Goal: Information Seeking & Learning: Learn about a topic

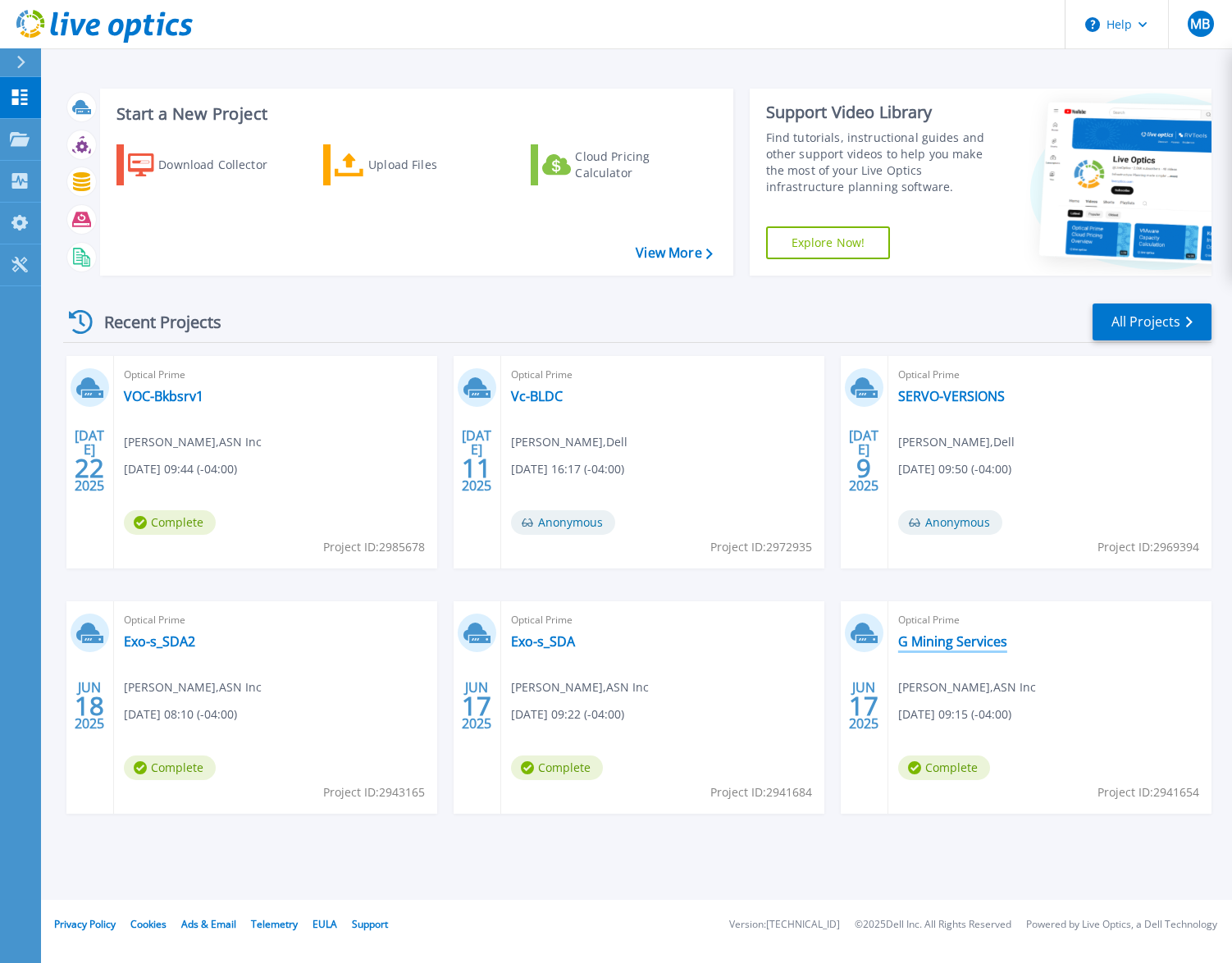
click at [938, 636] on link "G Mining Services" at bounding box center [952, 641] width 109 height 17
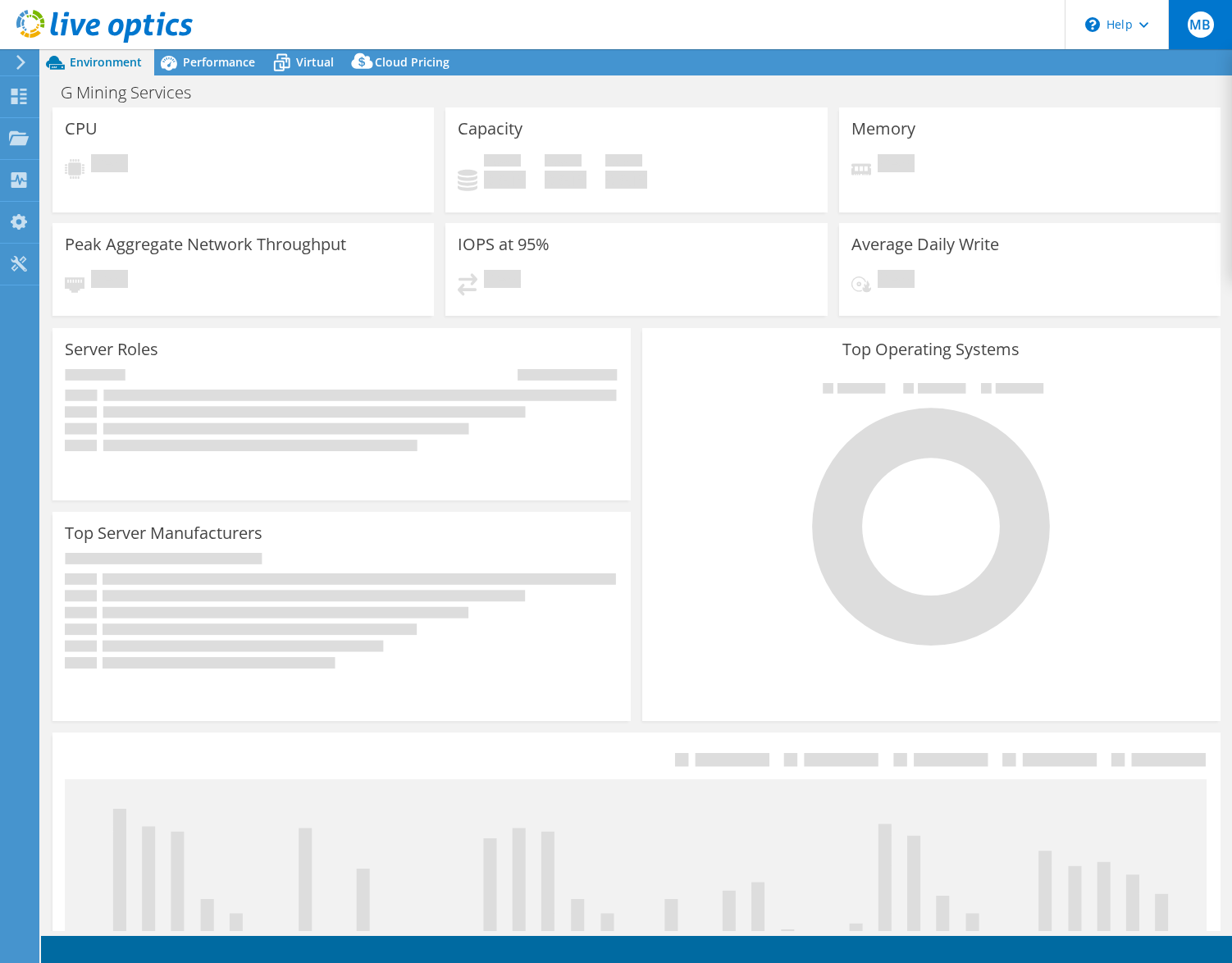
select select "USD"
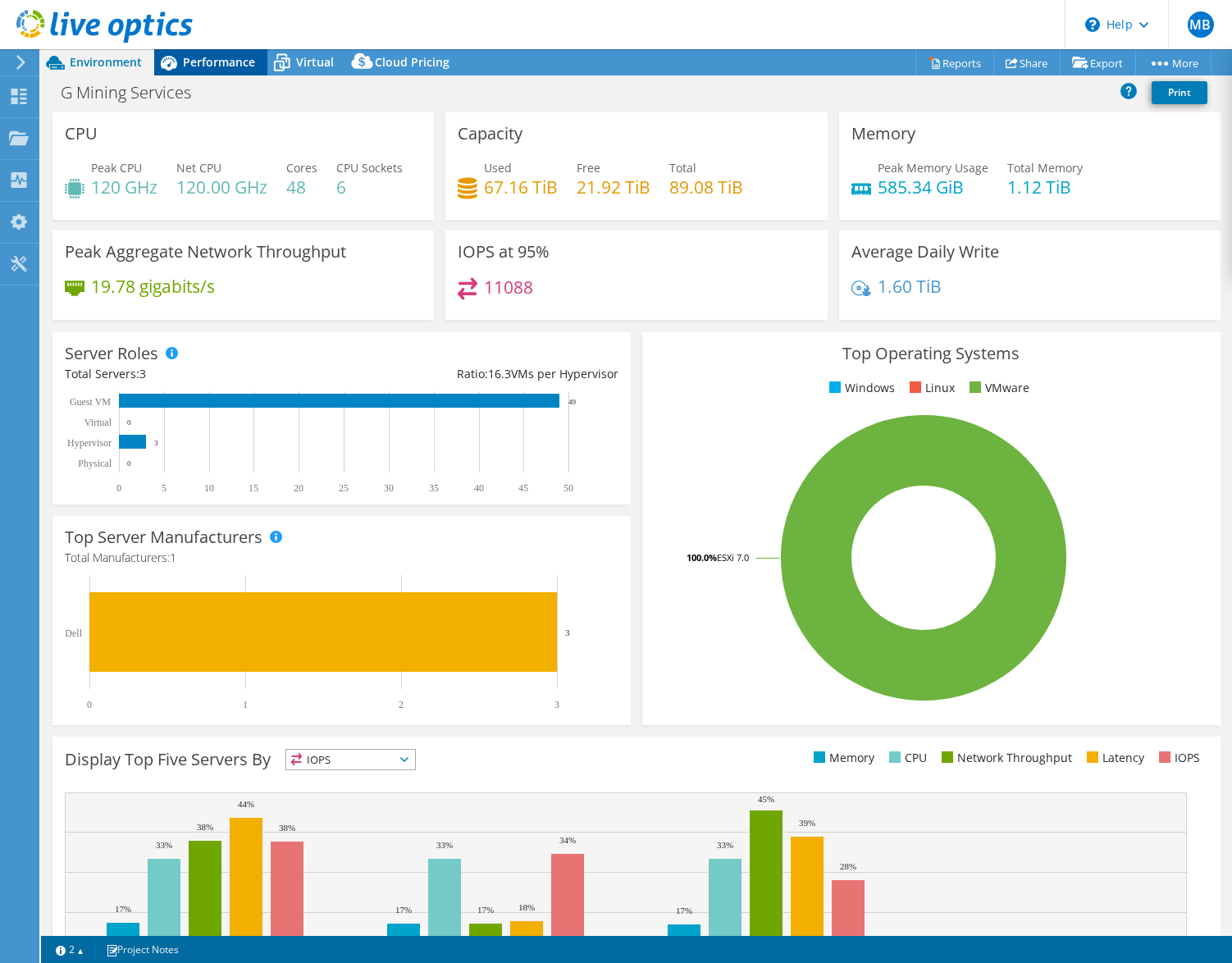
click at [208, 60] on span "Performance" at bounding box center [219, 61] width 73 height 16
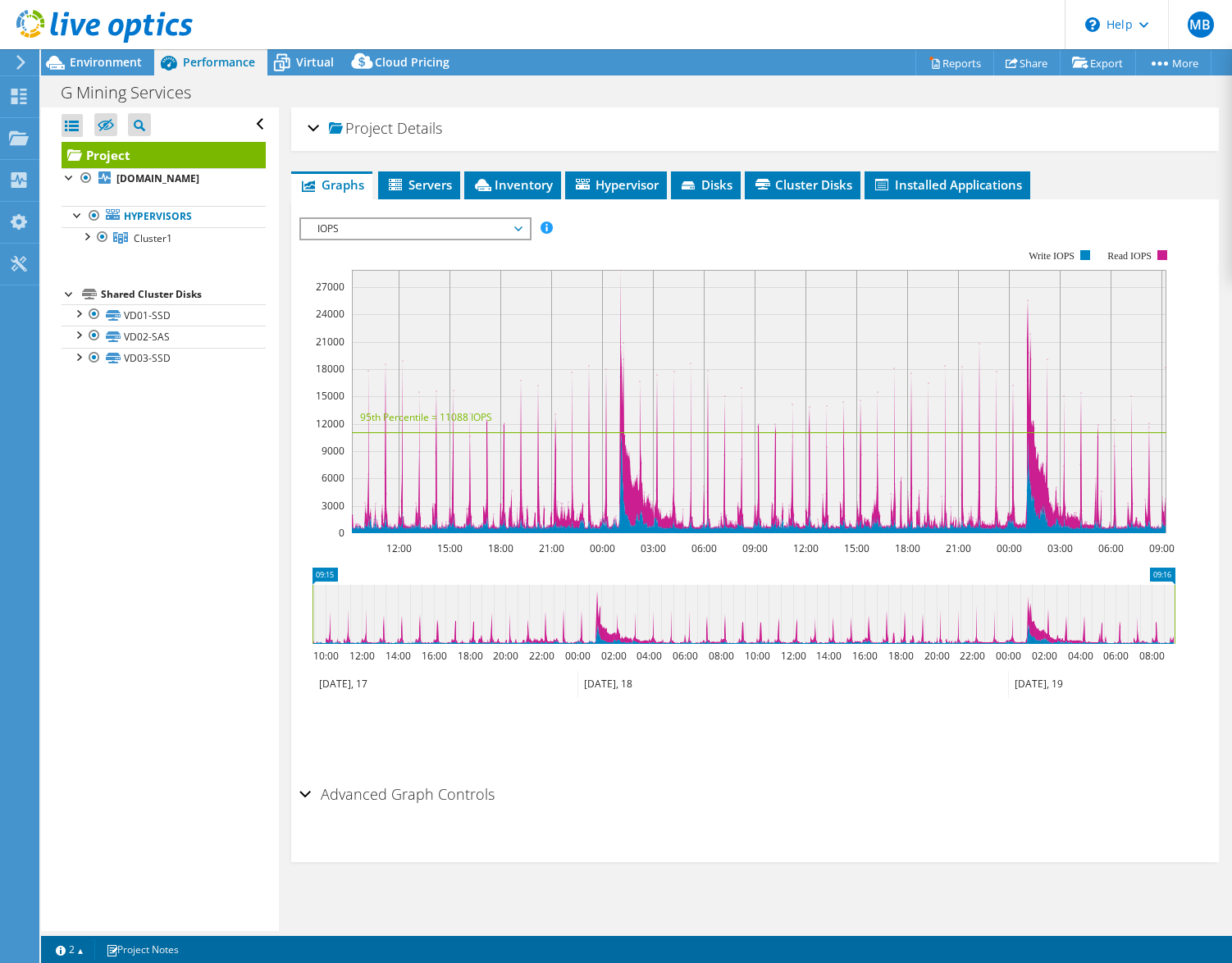
click at [425, 231] on span "IOPS" at bounding box center [415, 229] width 211 height 20
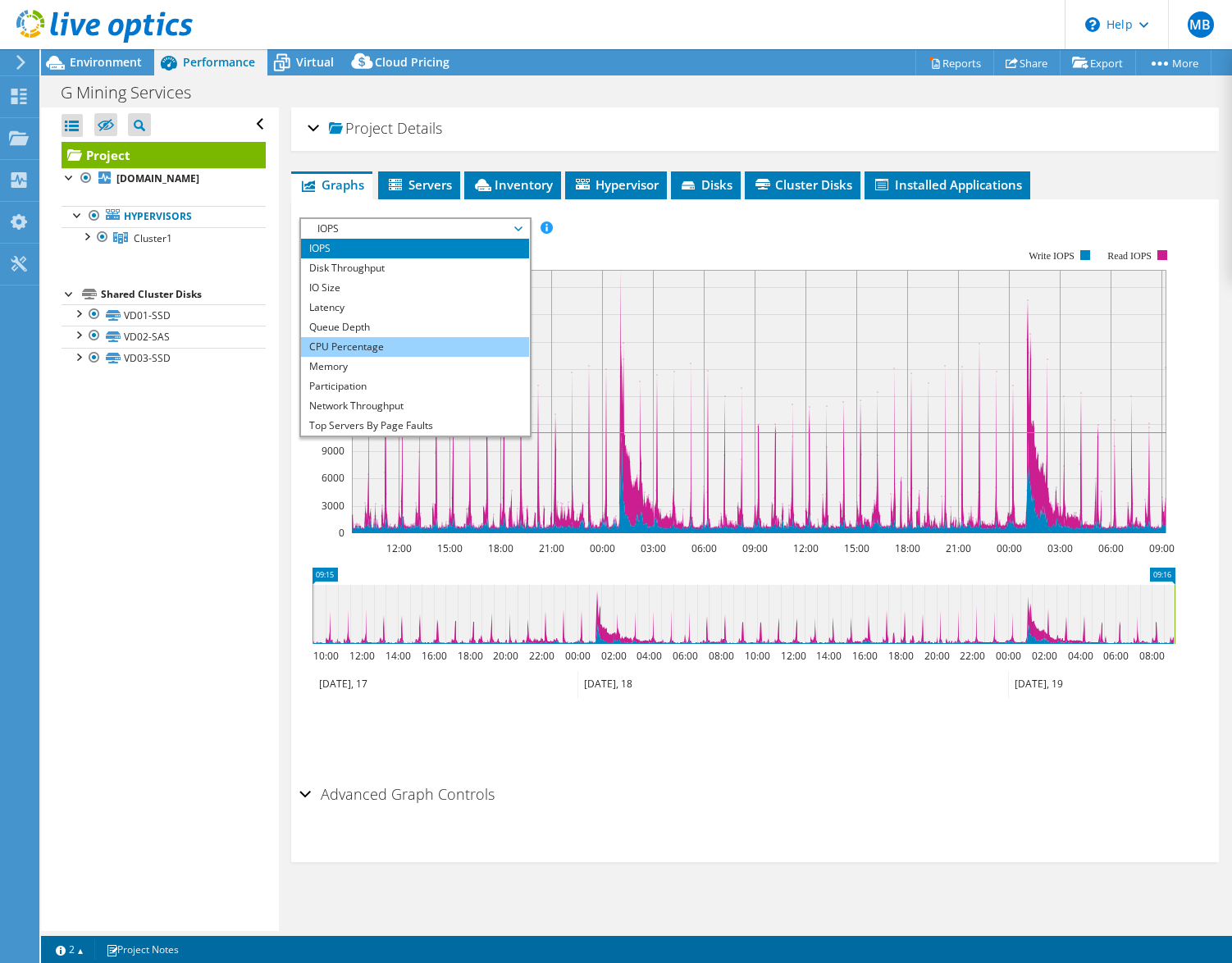
drag, startPoint x: 389, startPoint y: 350, endPoint x: 424, endPoint y: 351, distance: 35.0
click at [389, 350] on li "CPU Percentage" at bounding box center [415, 347] width 227 height 20
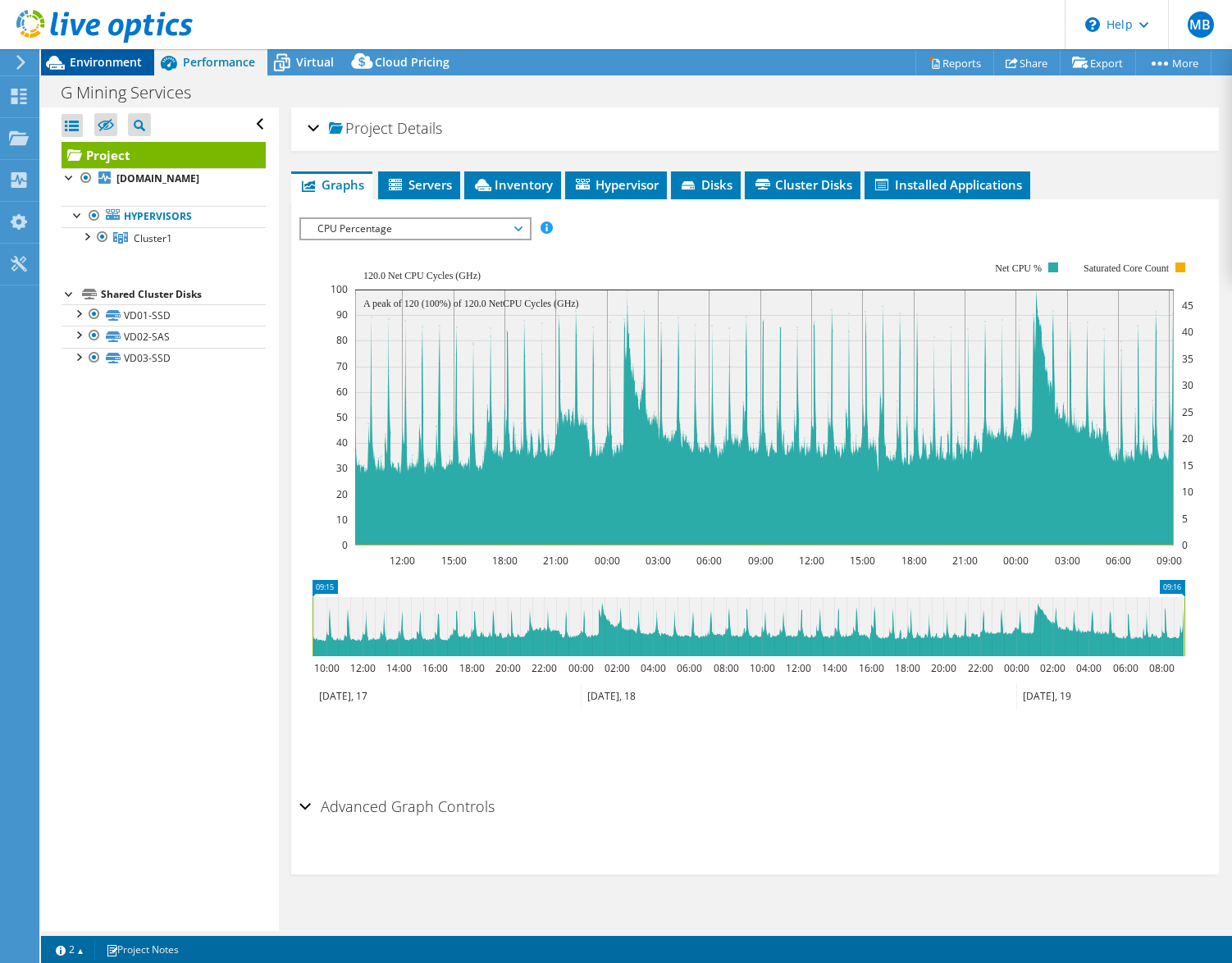
click at [87, 59] on span "Environment" at bounding box center [106, 61] width 73 height 16
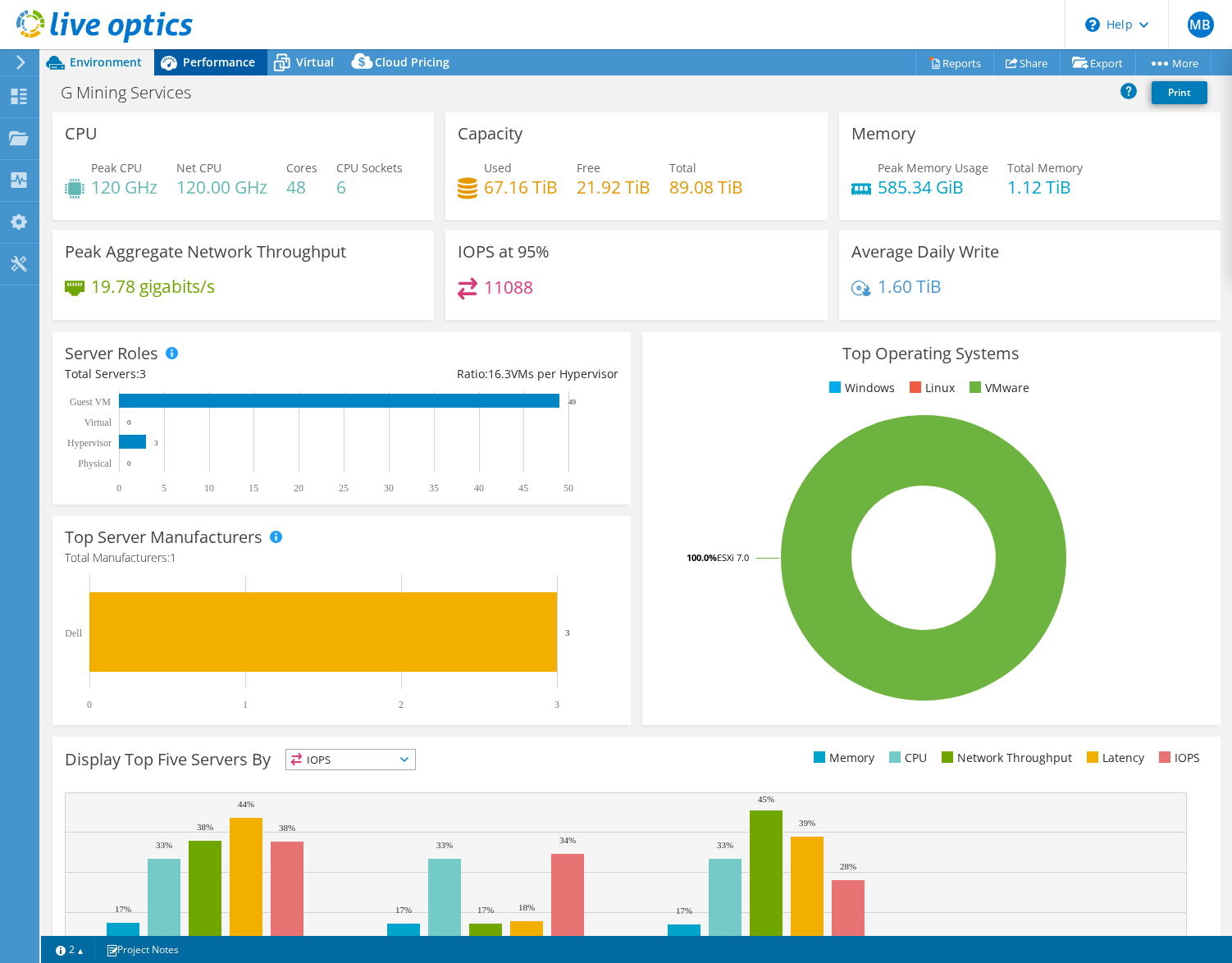
click at [177, 62] on icon at bounding box center [169, 63] width 17 height 15
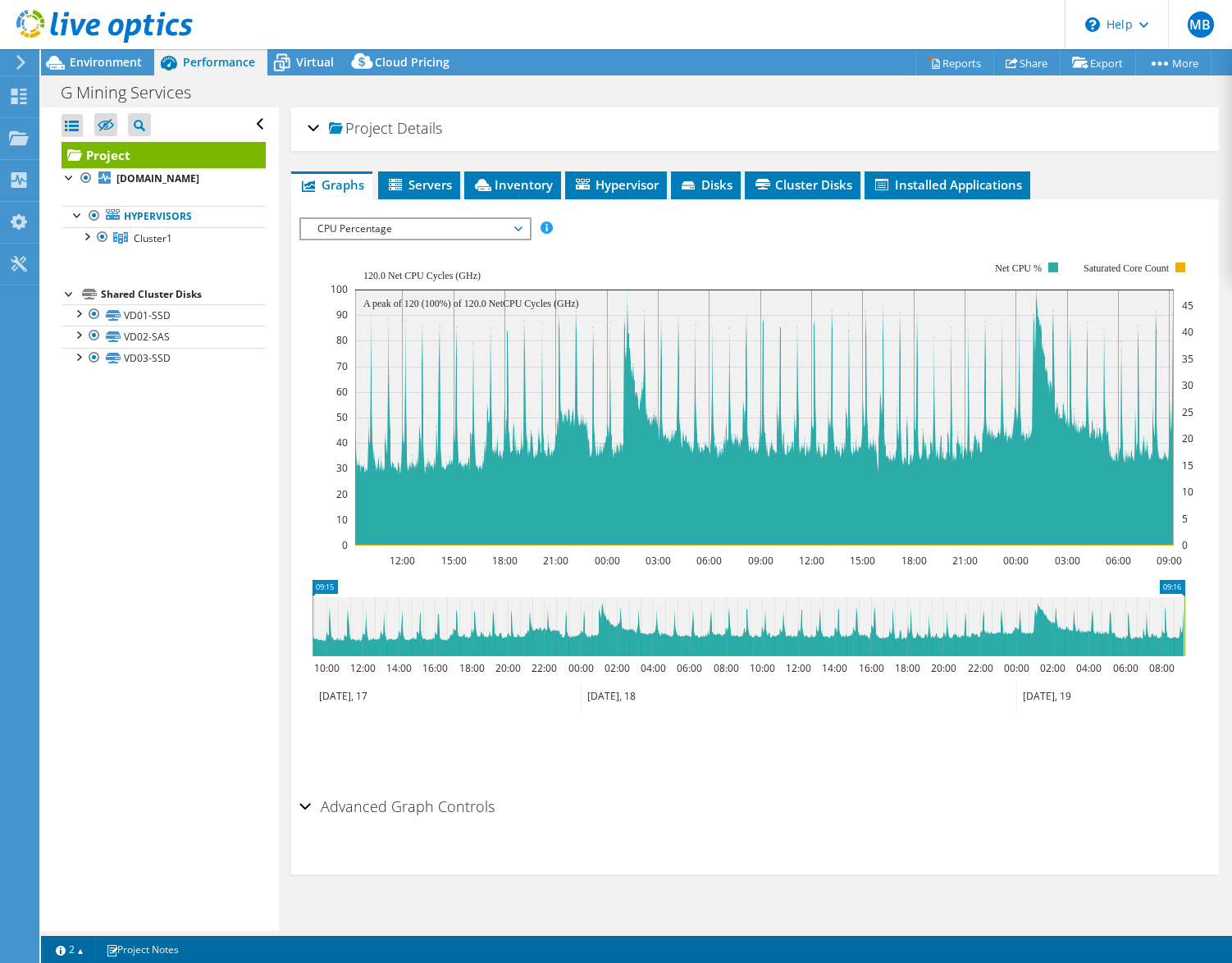
click at [87, 52] on div at bounding box center [96, 27] width 192 height 55
click at [81, 58] on span "Environment" at bounding box center [106, 61] width 73 height 16
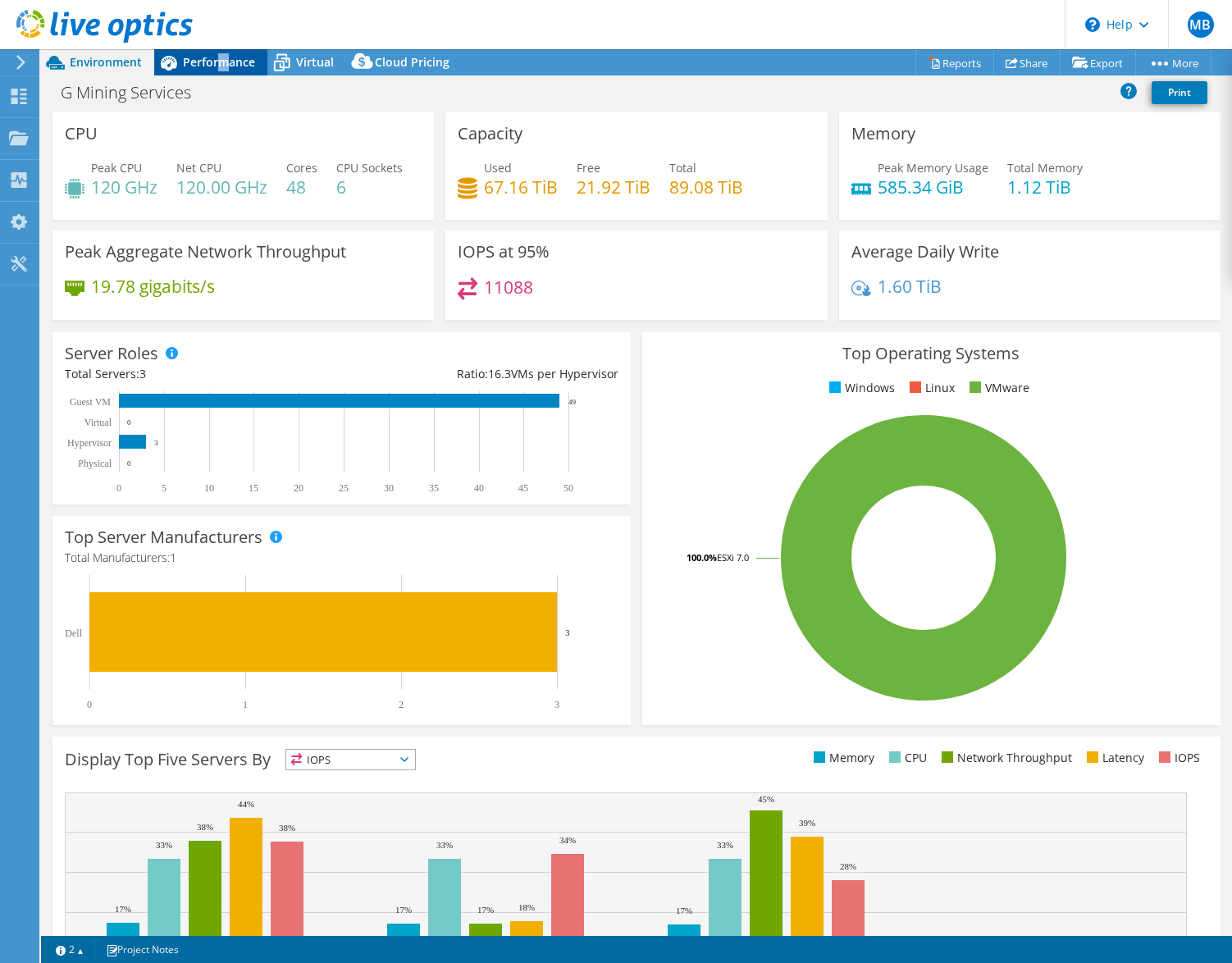
click at [220, 55] on span "Performance" at bounding box center [219, 61] width 73 height 16
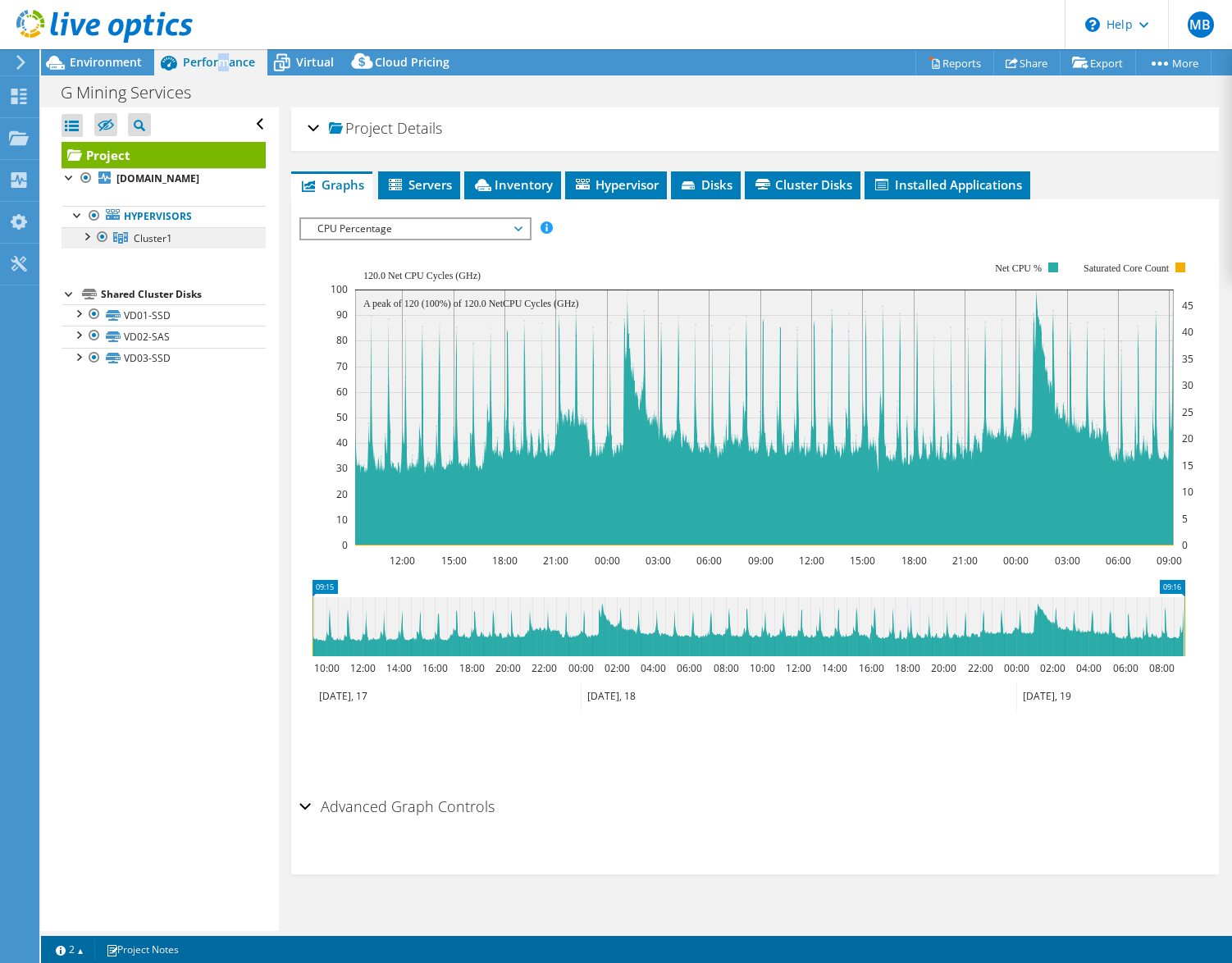
click at [158, 245] on span "Cluster1" at bounding box center [152, 238] width 38 height 14
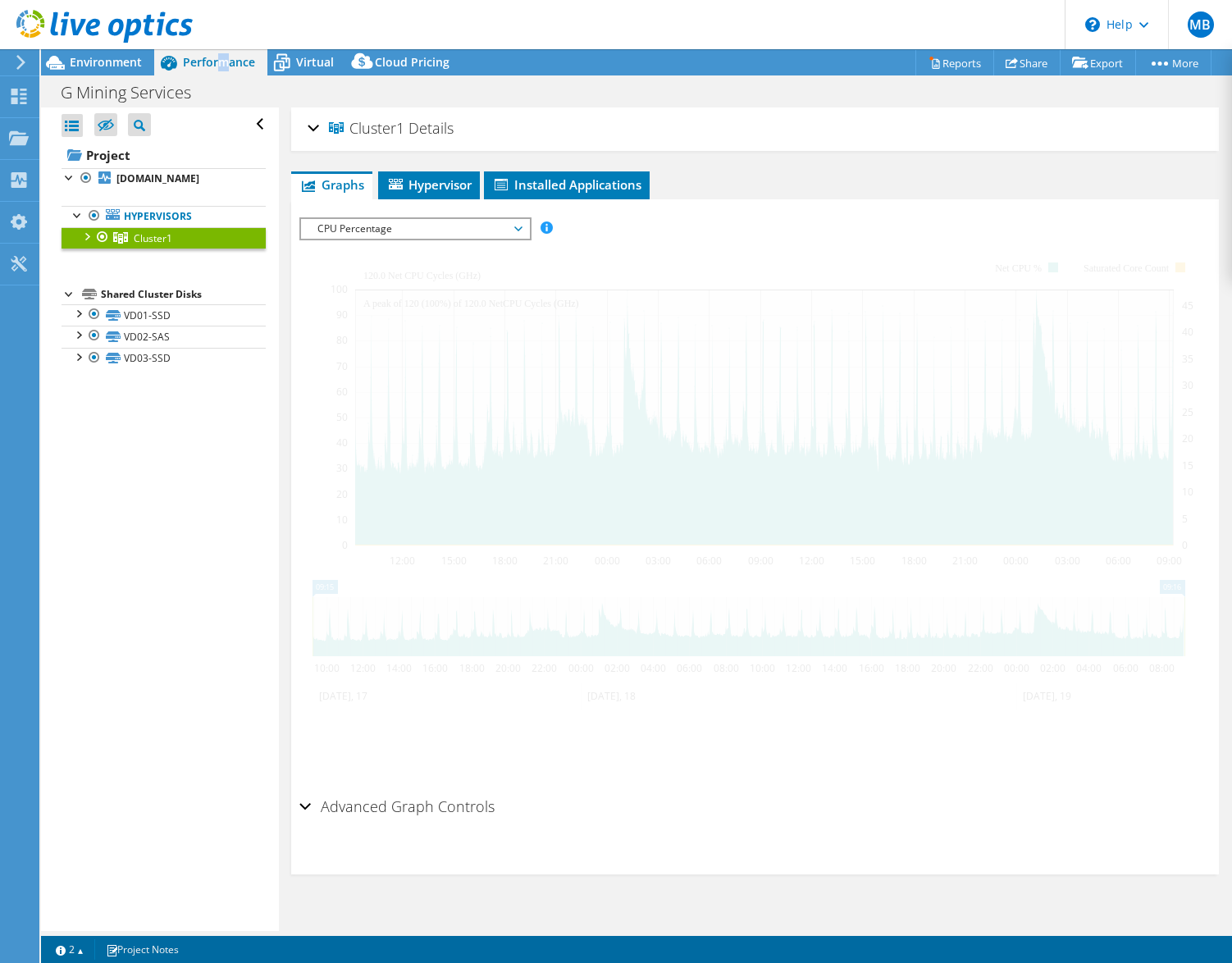
click at [74, 248] on link "Cluster1" at bounding box center [164, 237] width 205 height 21
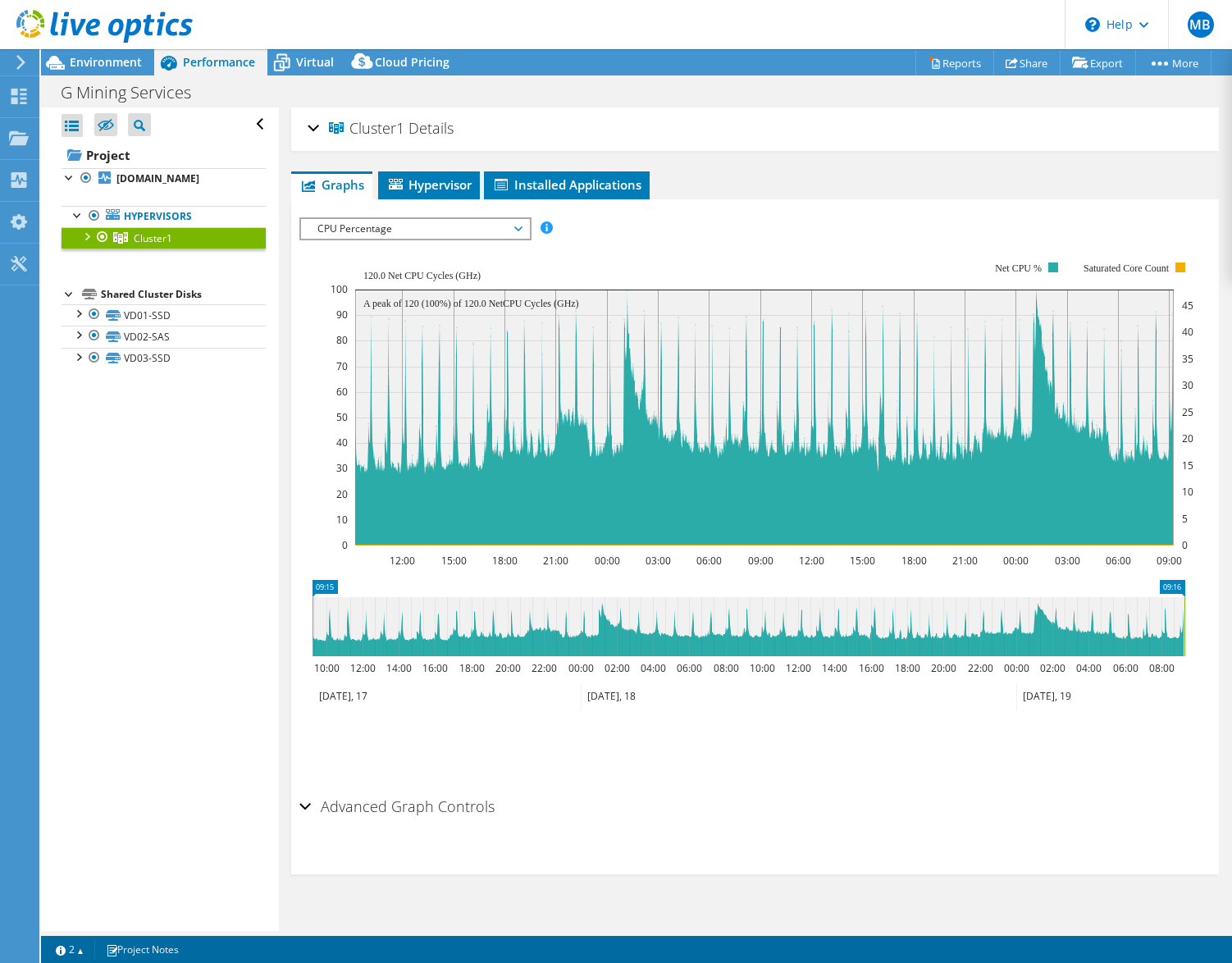
click at [82, 244] on div at bounding box center [86, 235] width 17 height 17
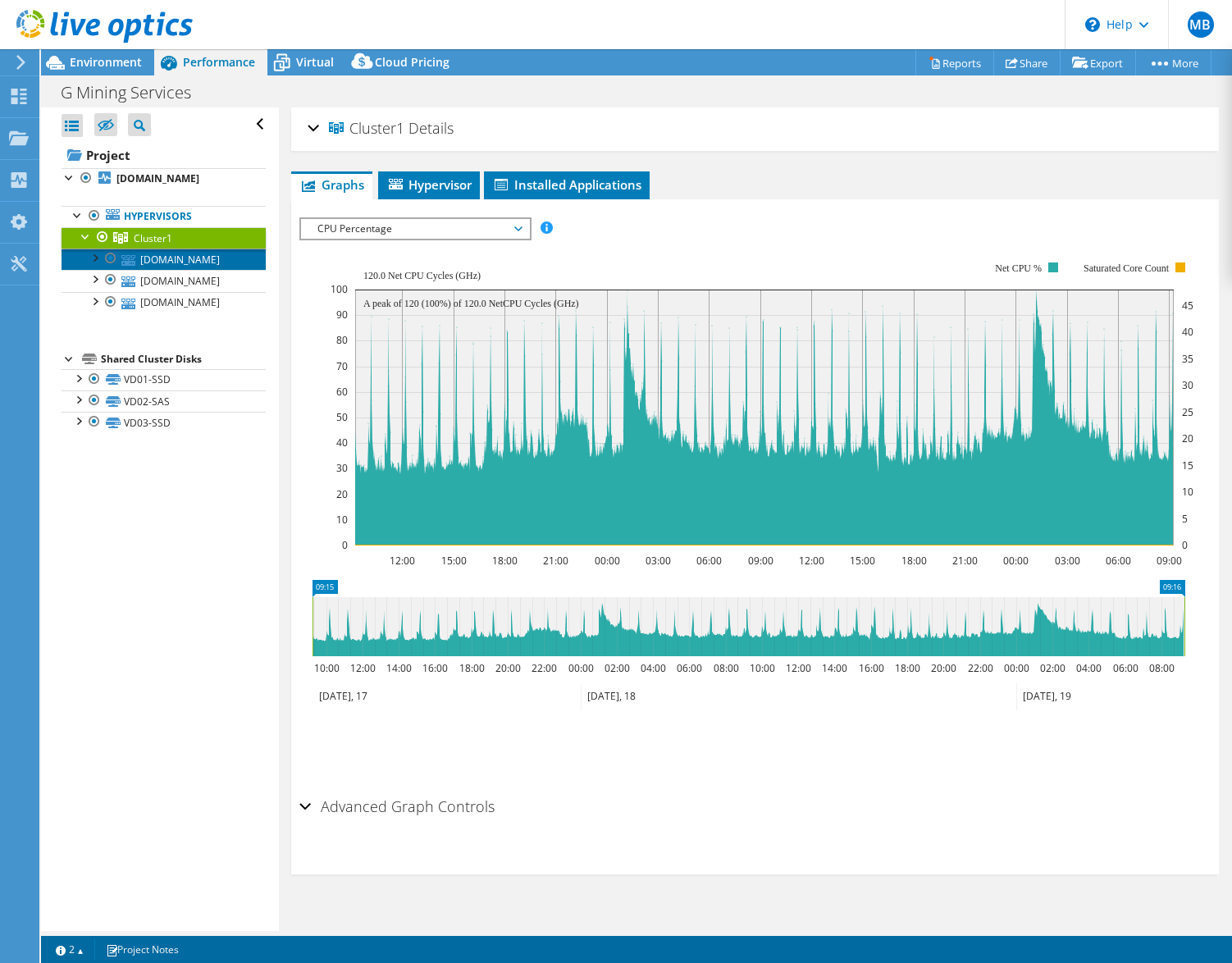
click at [166, 270] on link "[DOMAIN_NAME]" at bounding box center [164, 258] width 205 height 21
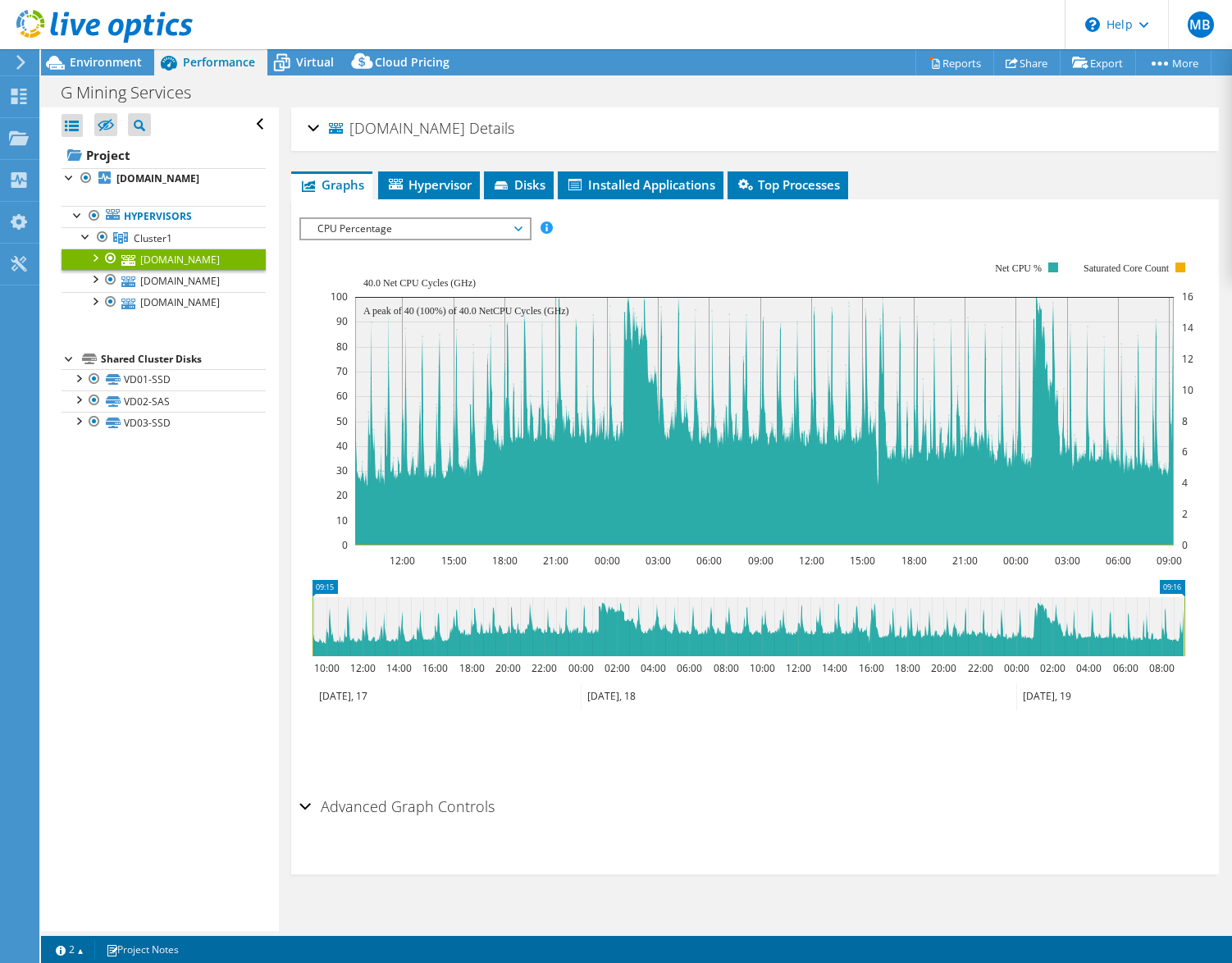
click at [310, 129] on div "[DOMAIN_NAME] Details" at bounding box center [755, 129] width 894 height 35
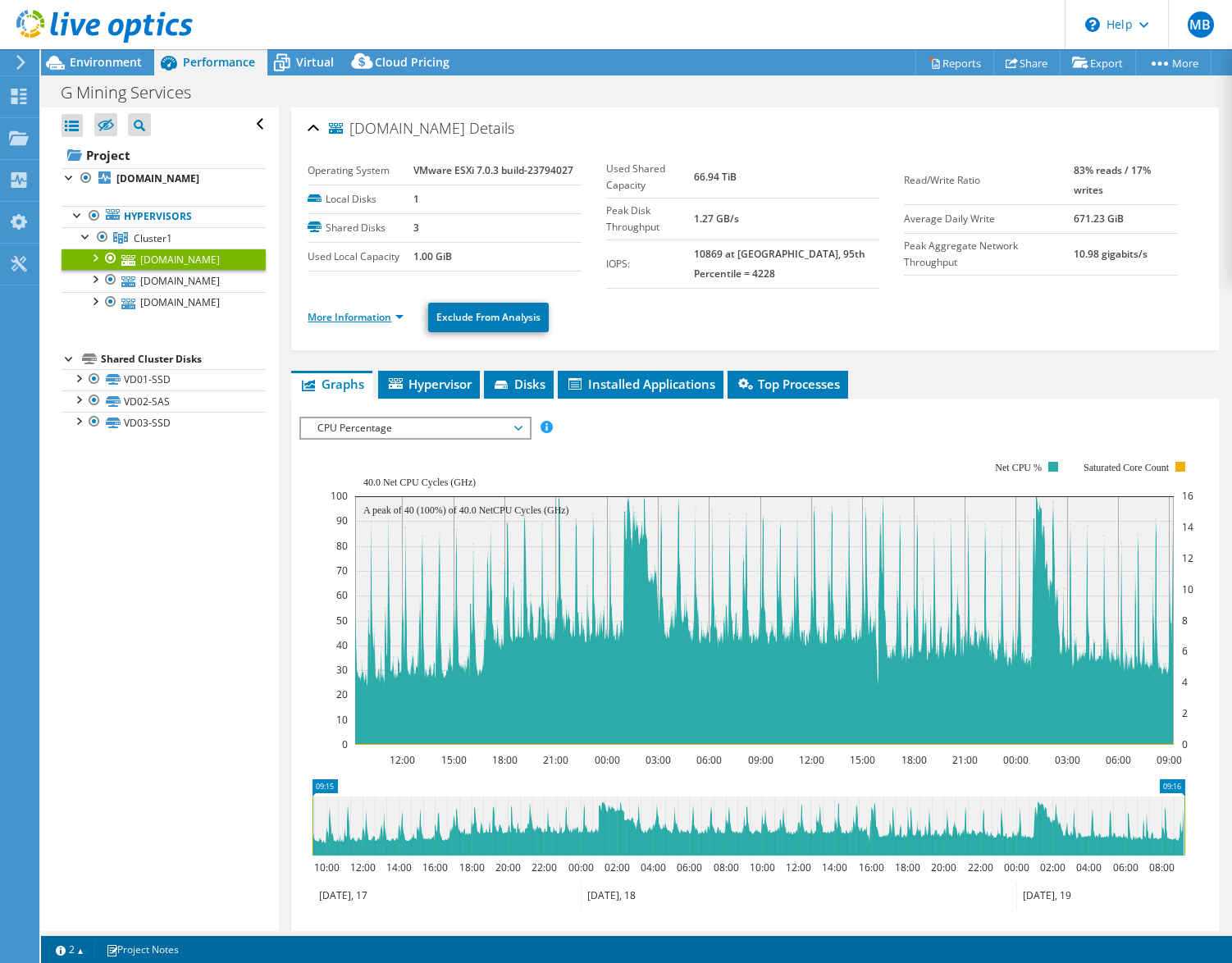
click at [382, 319] on link "More Information" at bounding box center [355, 316] width 96 height 14
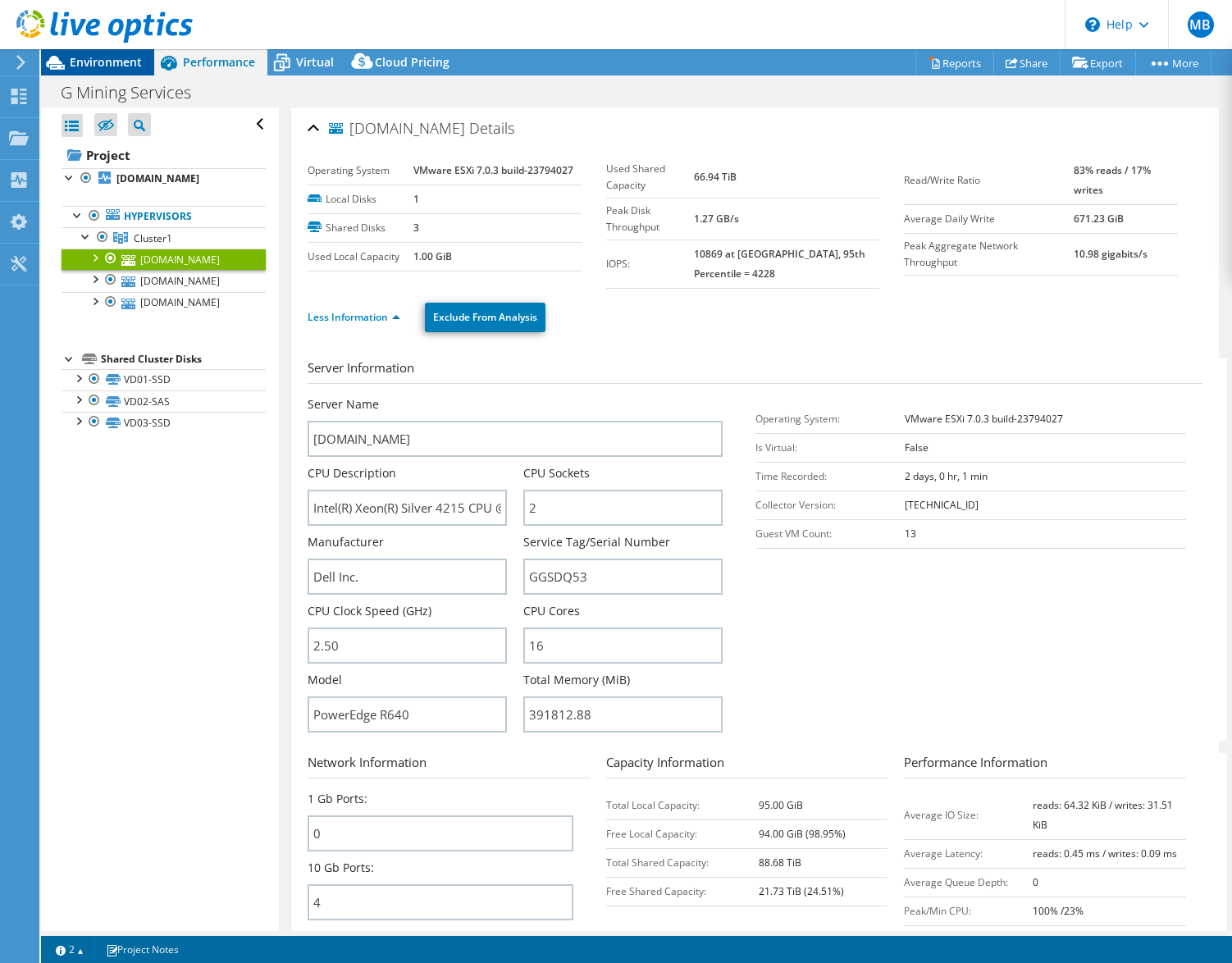
click at [94, 63] on span "Environment" at bounding box center [106, 61] width 73 height 16
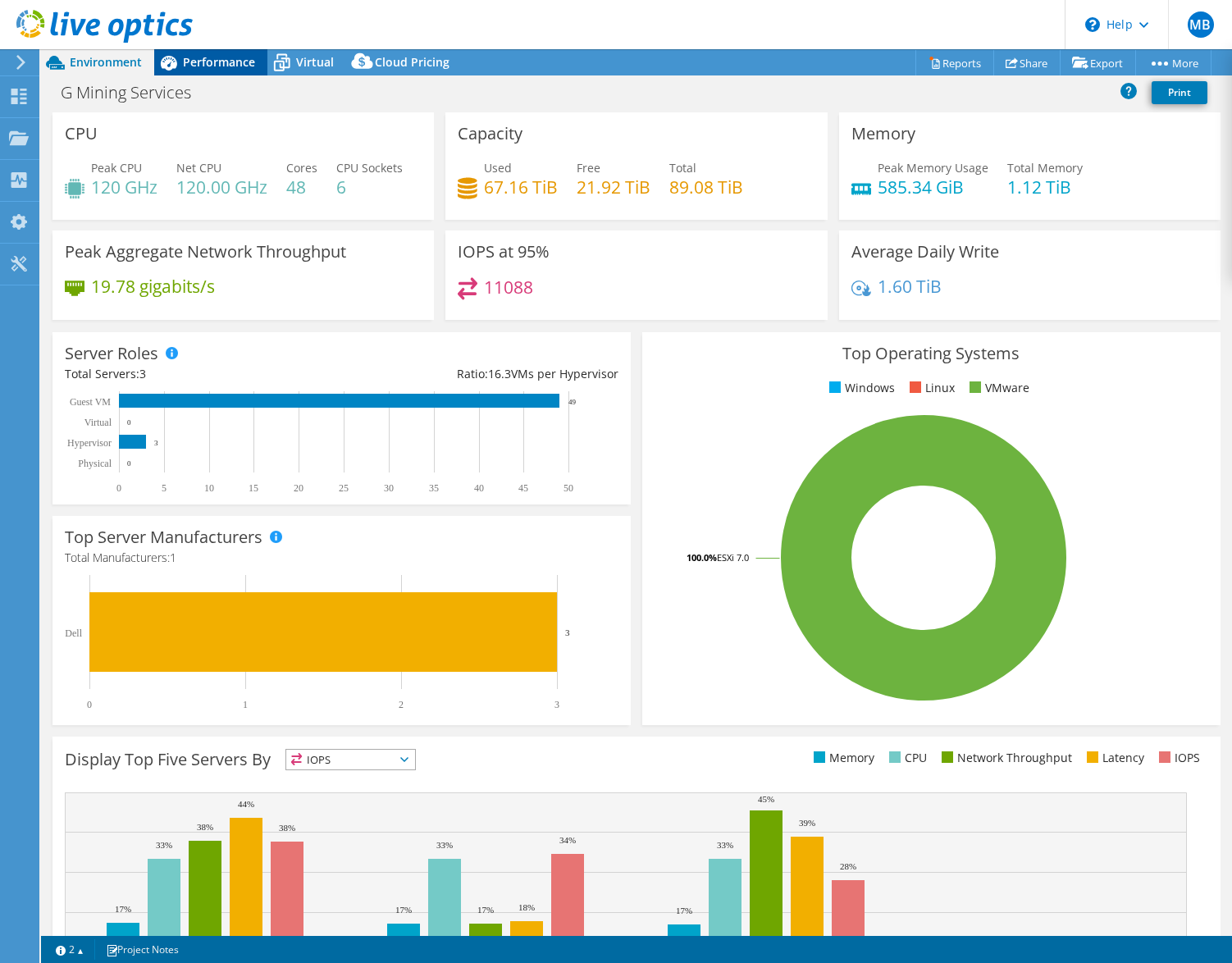
click at [194, 64] on span "Performance" at bounding box center [219, 61] width 73 height 16
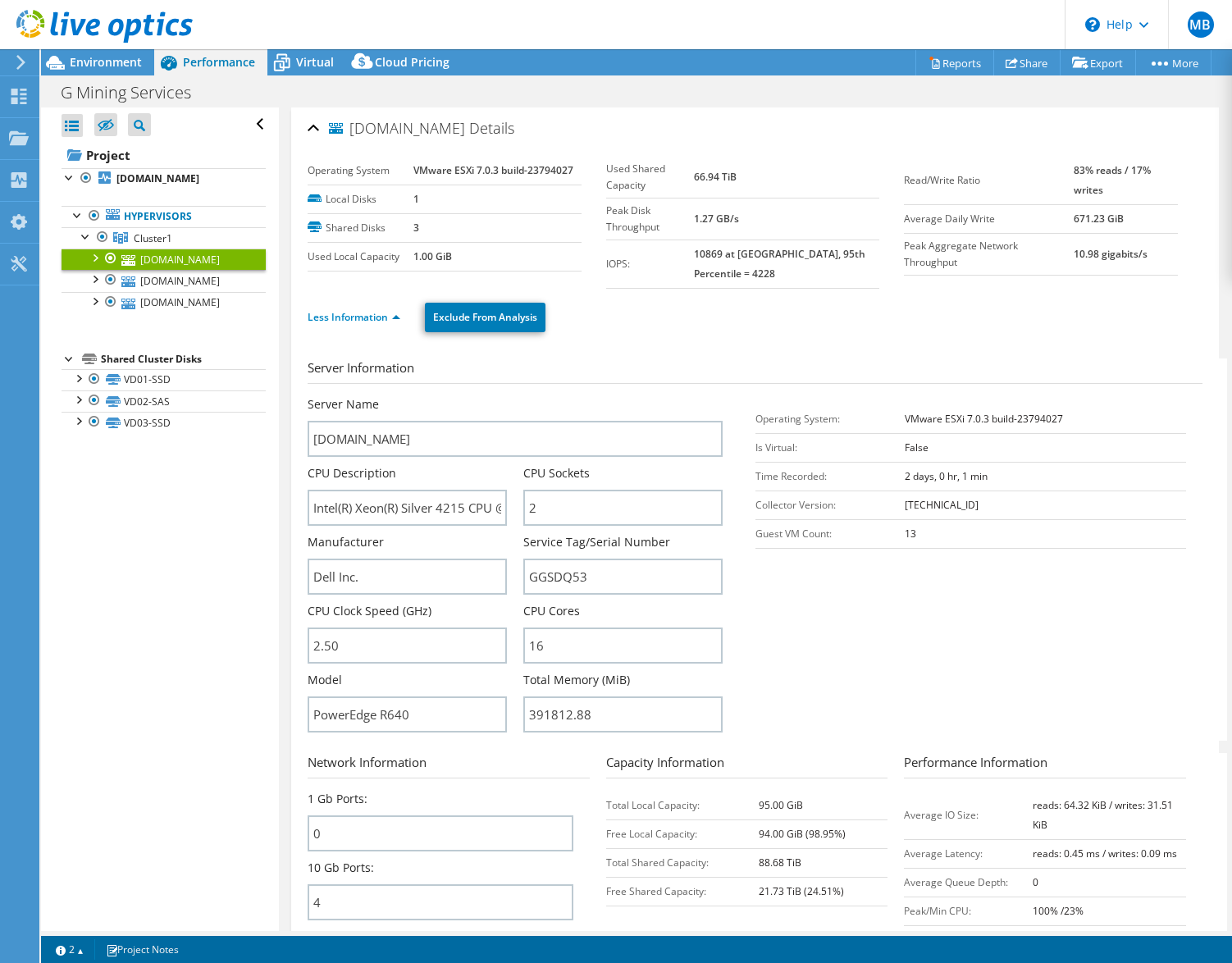
click at [91, 54] on div at bounding box center [96, 27] width 192 height 55
click at [173, 185] on b "[DOMAIN_NAME]" at bounding box center [157, 178] width 83 height 14
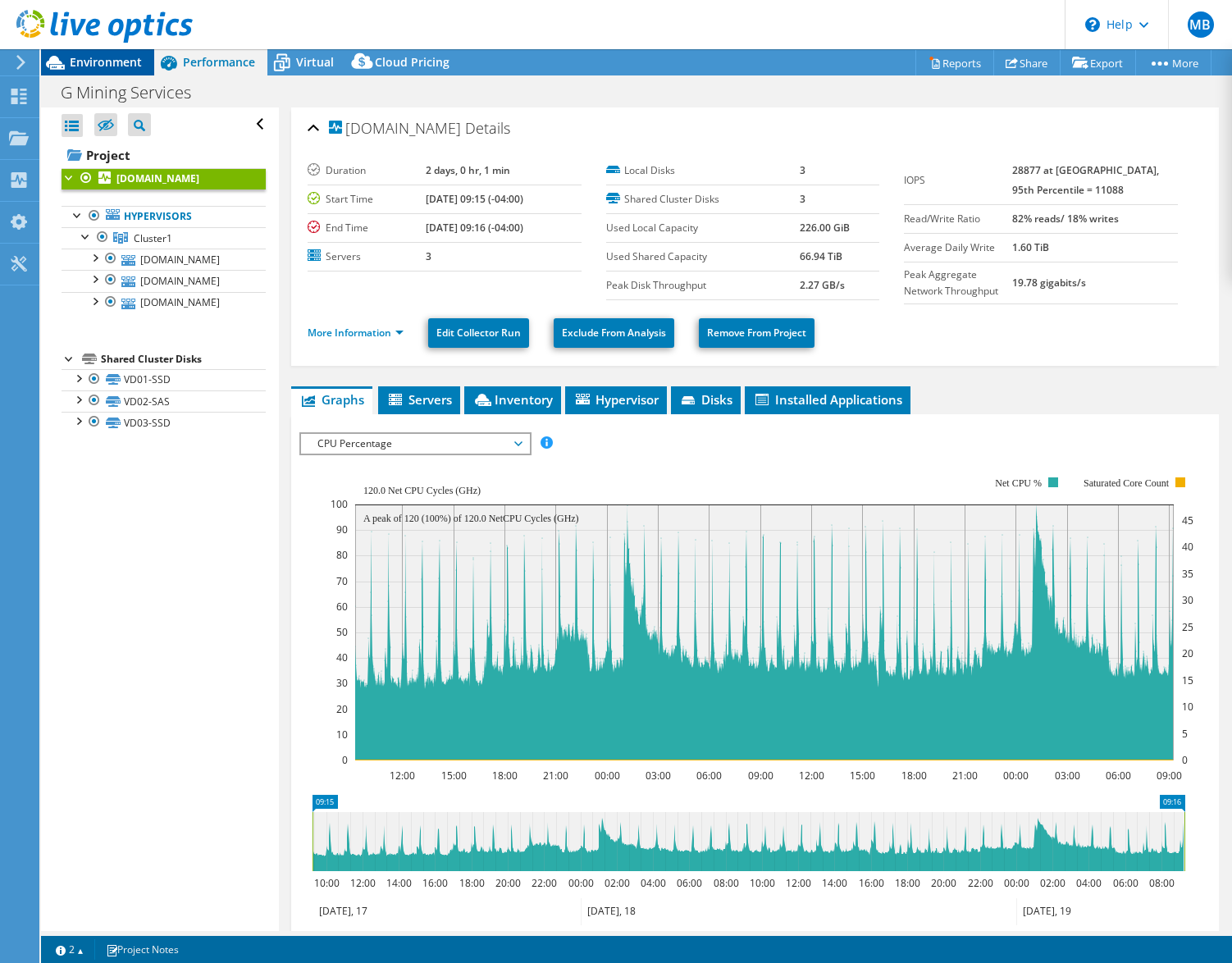
click at [87, 59] on span "Environment" at bounding box center [106, 61] width 73 height 16
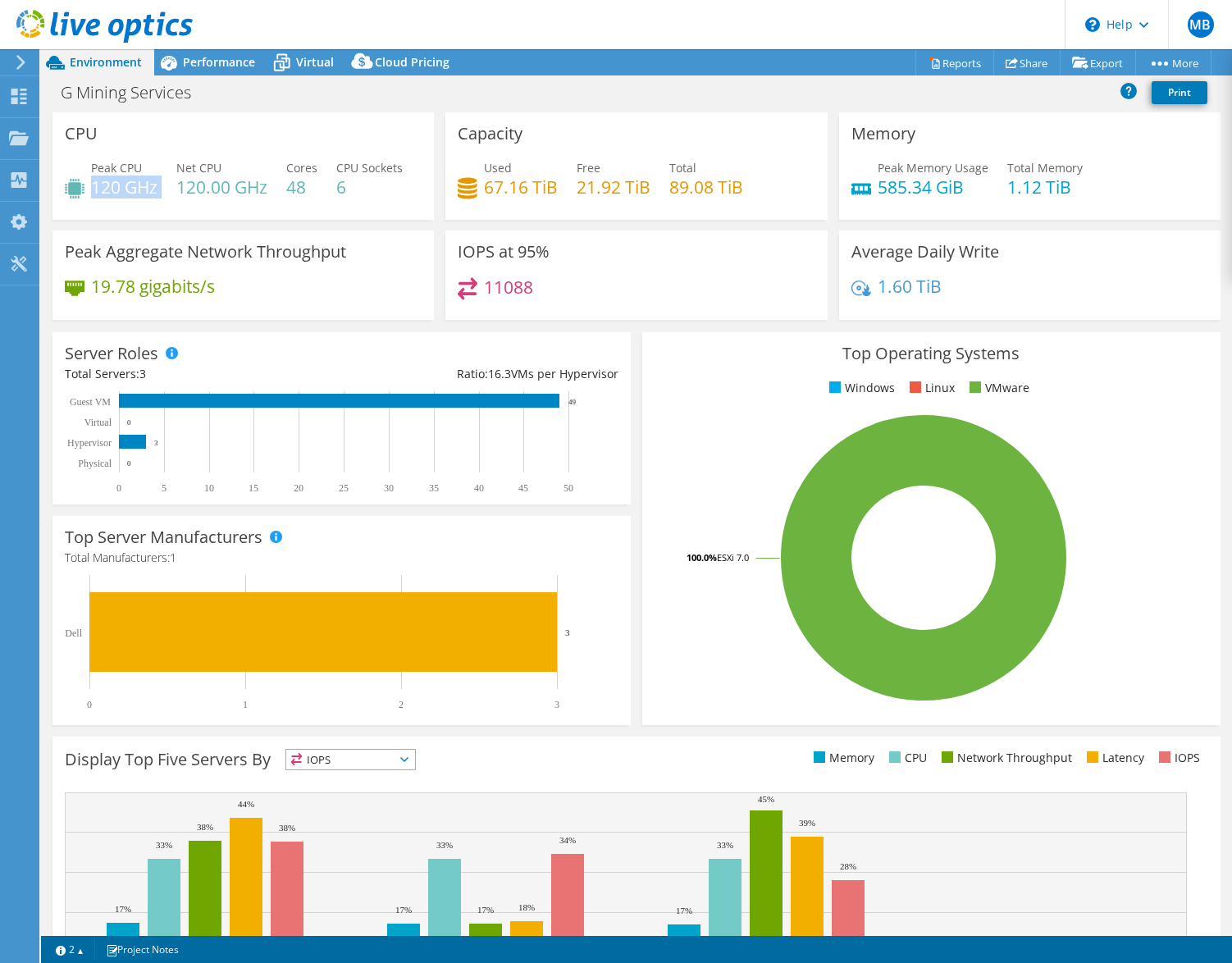
drag, startPoint x: 103, startPoint y: 181, endPoint x: 166, endPoint y: 175, distance: 63.3
click at [166, 175] on div "Peak CPU 120 GHz Net CPU 120.00 GHz Cores 48 CPU Sockets 6" at bounding box center [244, 185] width 357 height 53
drag, startPoint x: 216, startPoint y: 59, endPoint x: 237, endPoint y: 71, distance: 24.2
click at [217, 59] on span "Performance" at bounding box center [219, 61] width 73 height 16
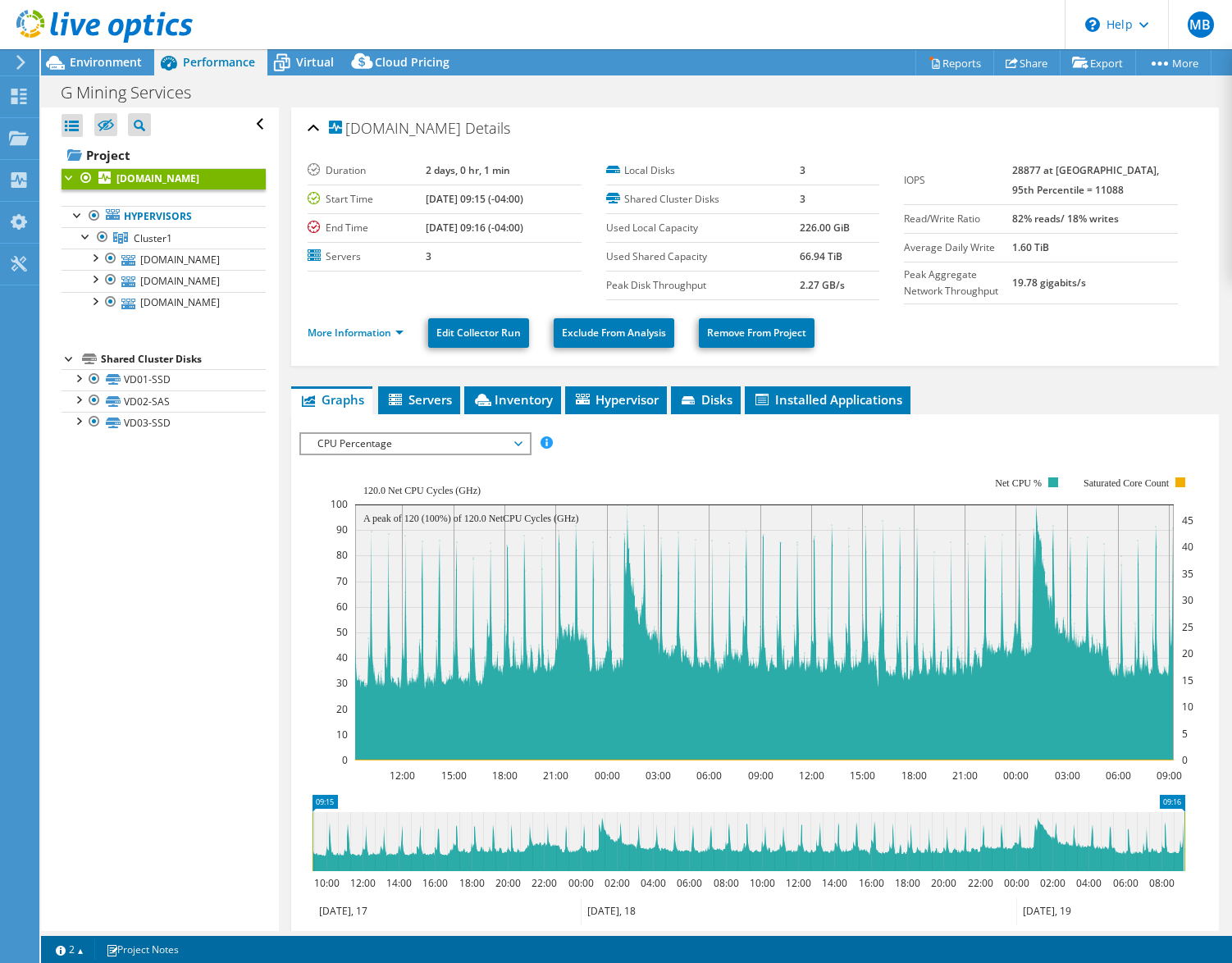
click at [476, 434] on span "CPU Percentage" at bounding box center [415, 443] width 211 height 20
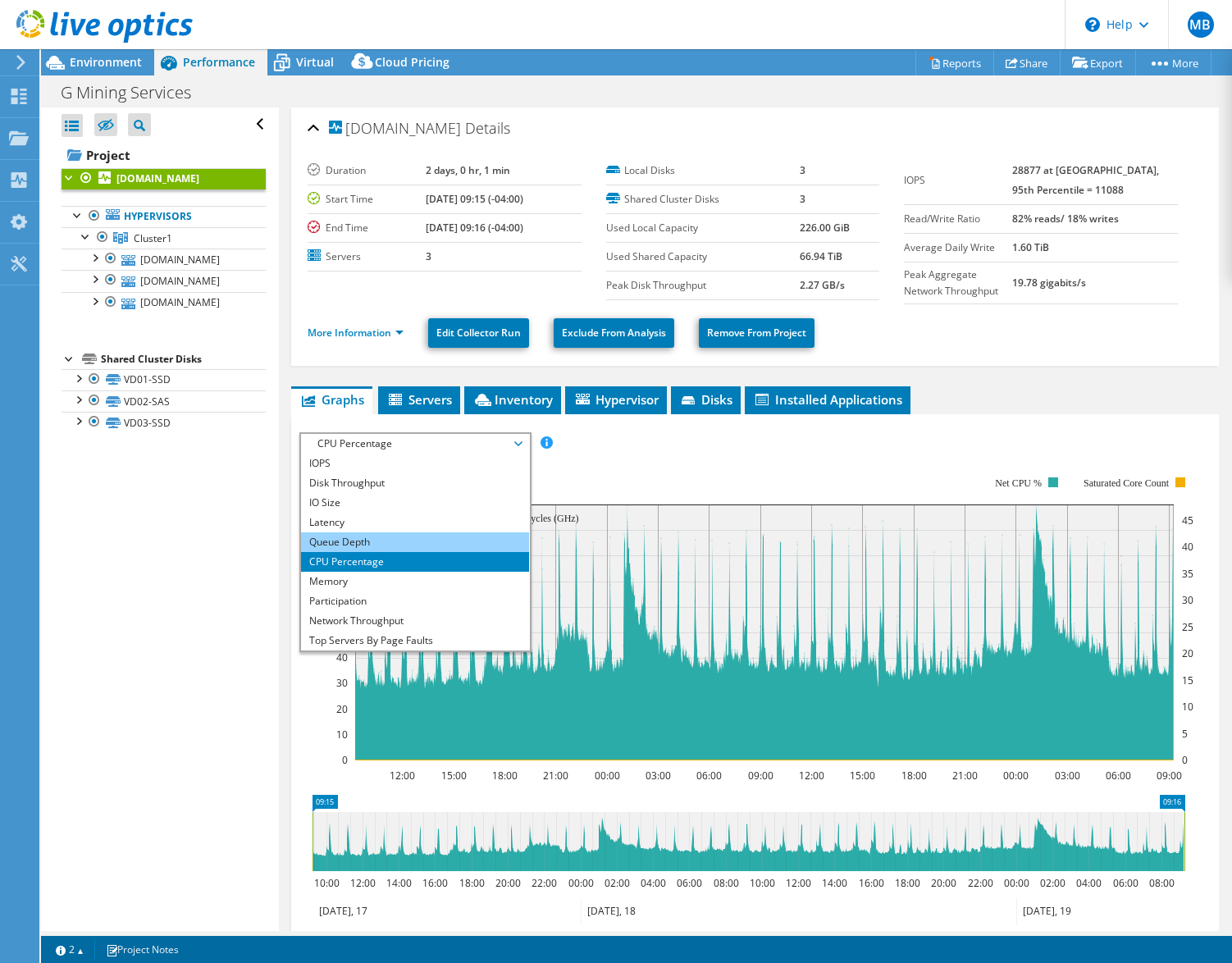
drag, startPoint x: 336, startPoint y: 546, endPoint x: 337, endPoint y: 536, distance: 10.0
click at [336, 546] on li "Queue Depth" at bounding box center [415, 541] width 227 height 20
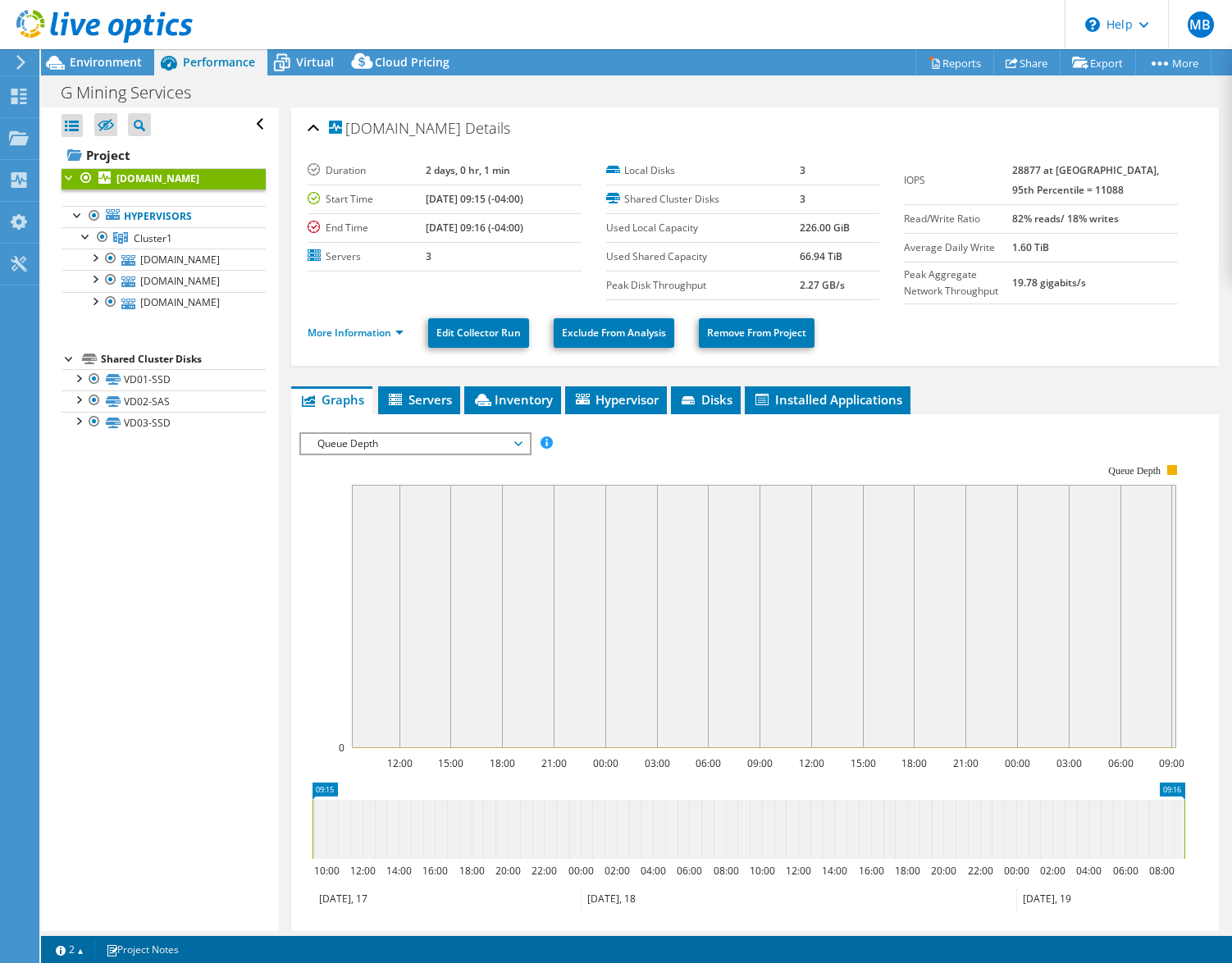
click at [431, 444] on span "Queue Depth" at bounding box center [415, 443] width 211 height 20
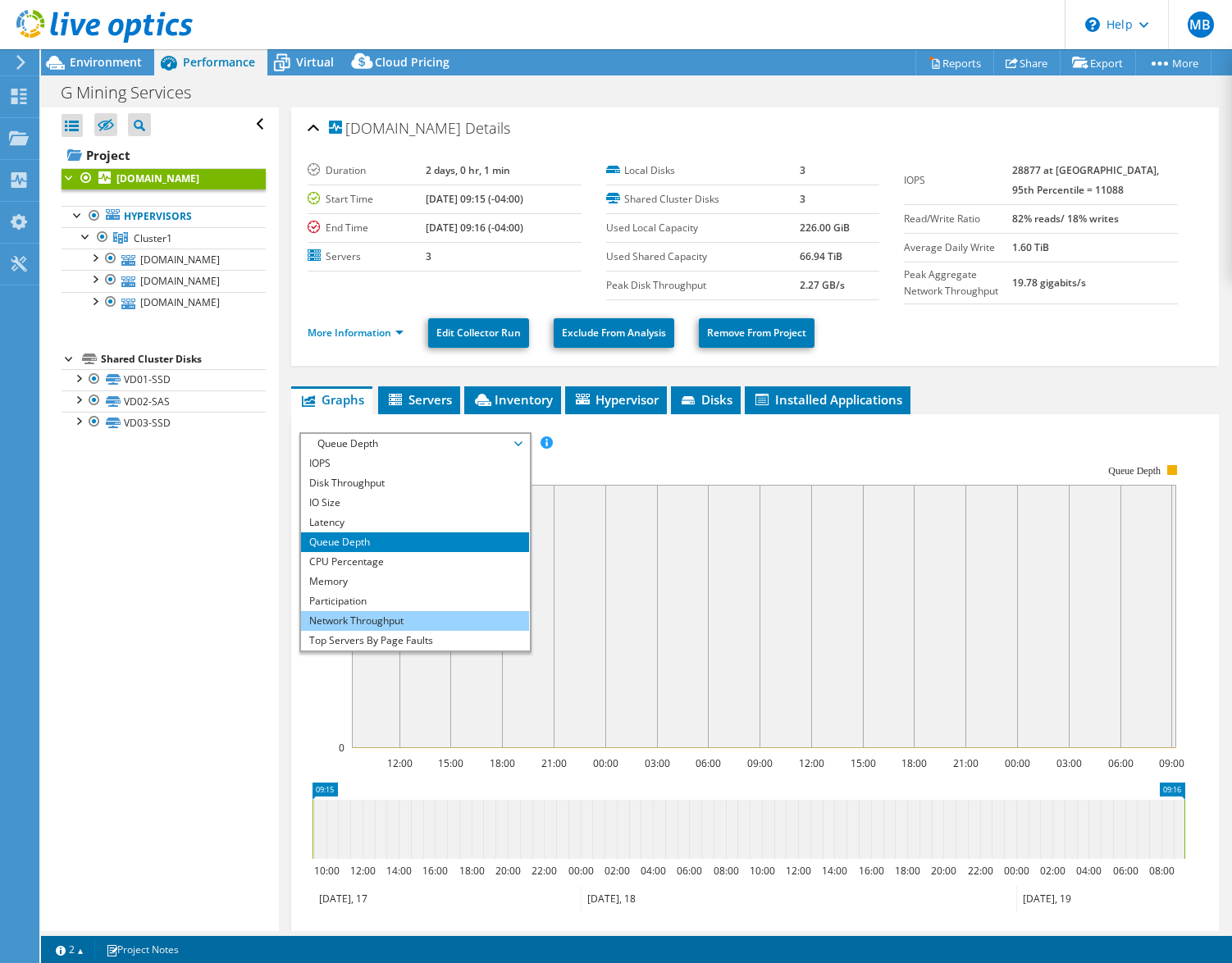
click at [390, 622] on li "Network Throughput" at bounding box center [415, 620] width 227 height 20
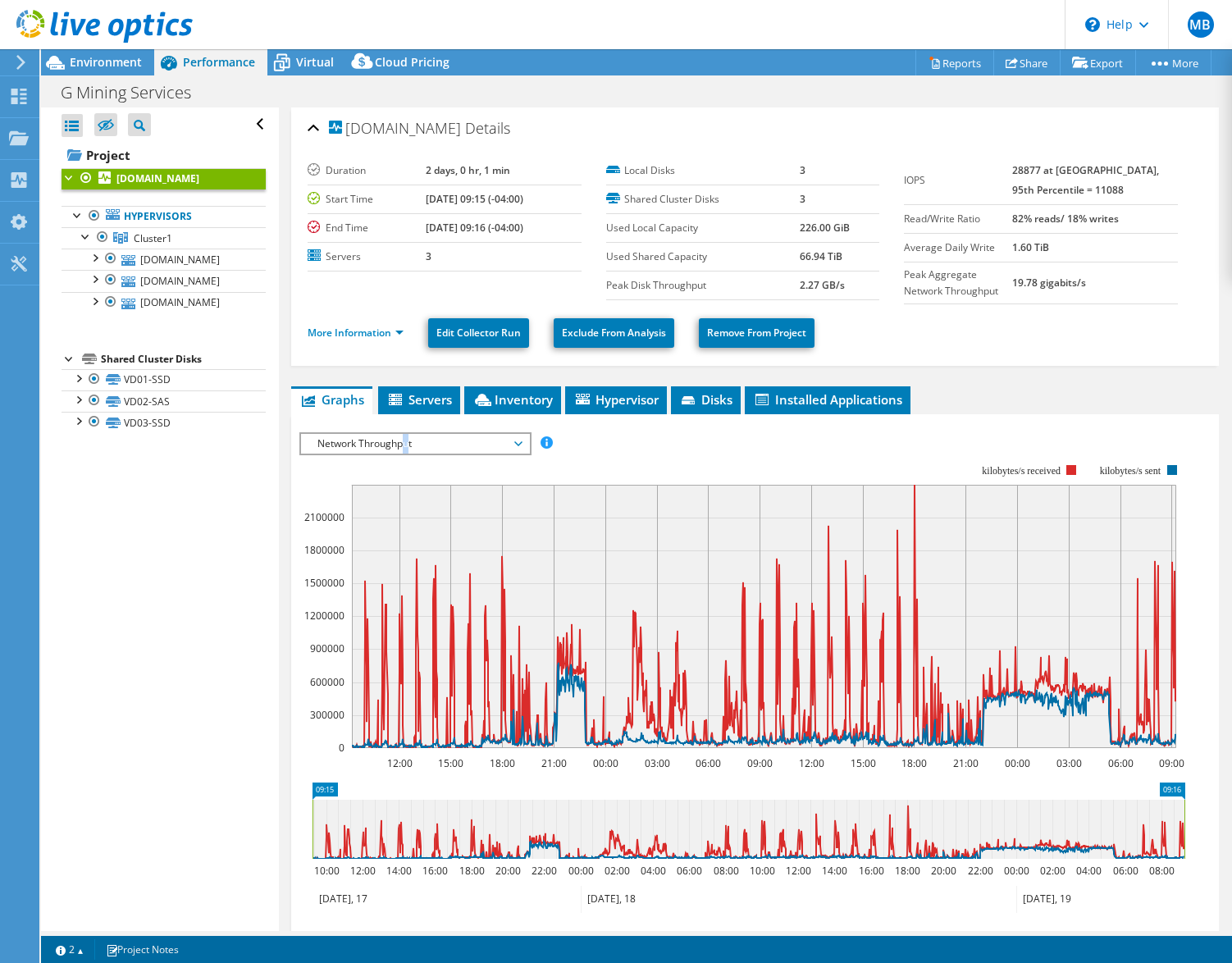
click at [409, 446] on span "Network Throughput" at bounding box center [415, 443] width 211 height 20
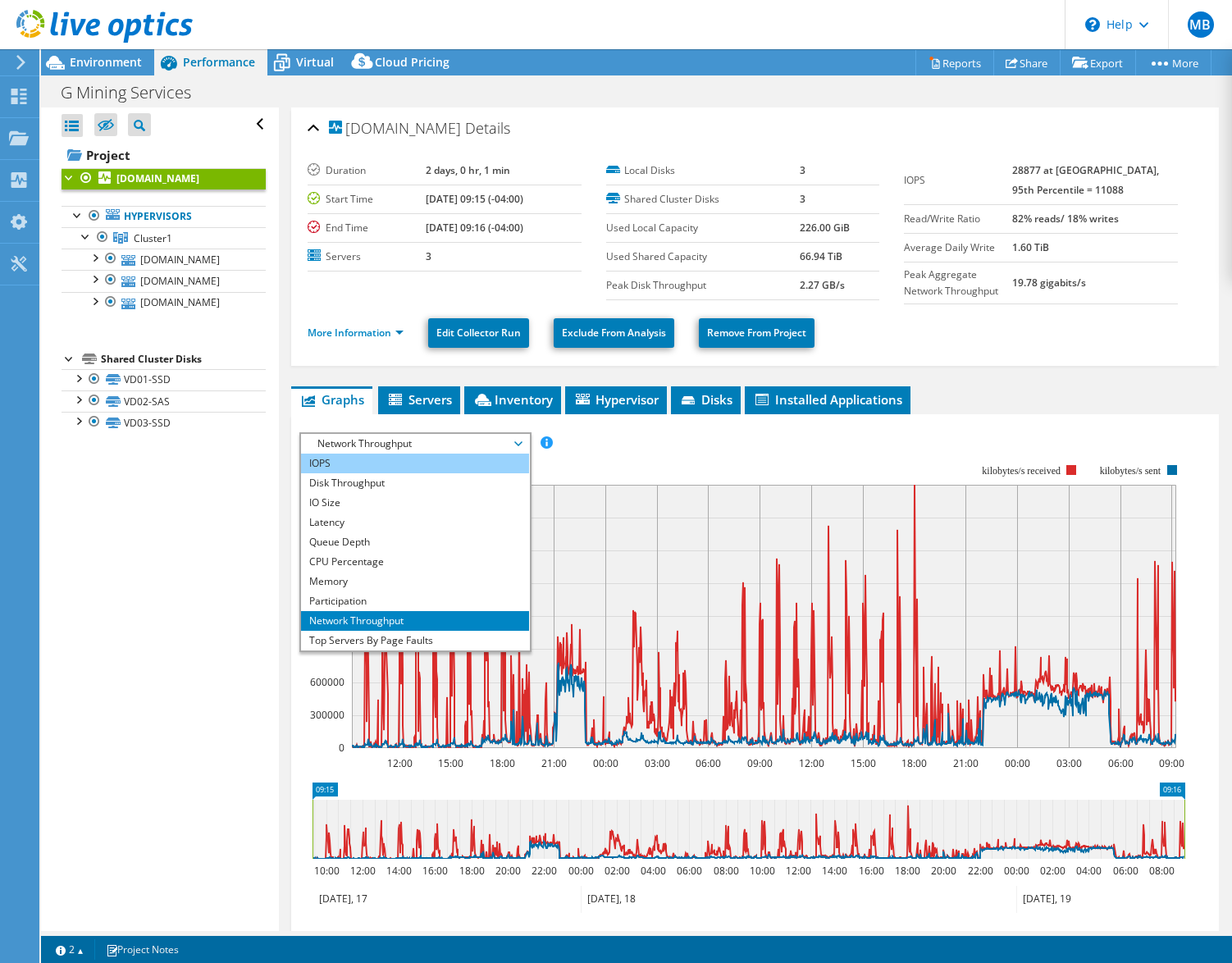
click at [412, 455] on li "IOPS" at bounding box center [415, 463] width 227 height 20
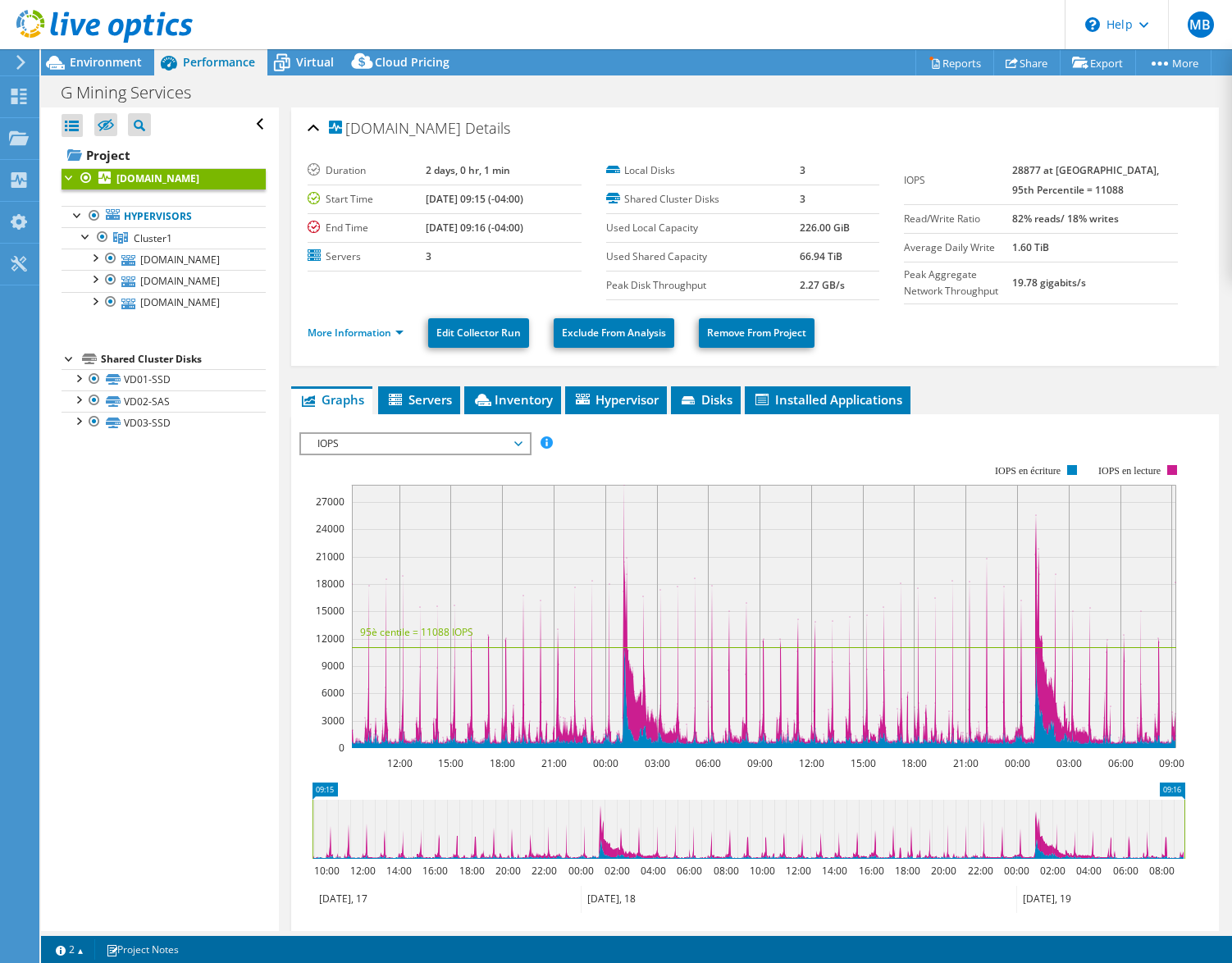
click at [373, 442] on span "IOPS" at bounding box center [415, 443] width 211 height 20
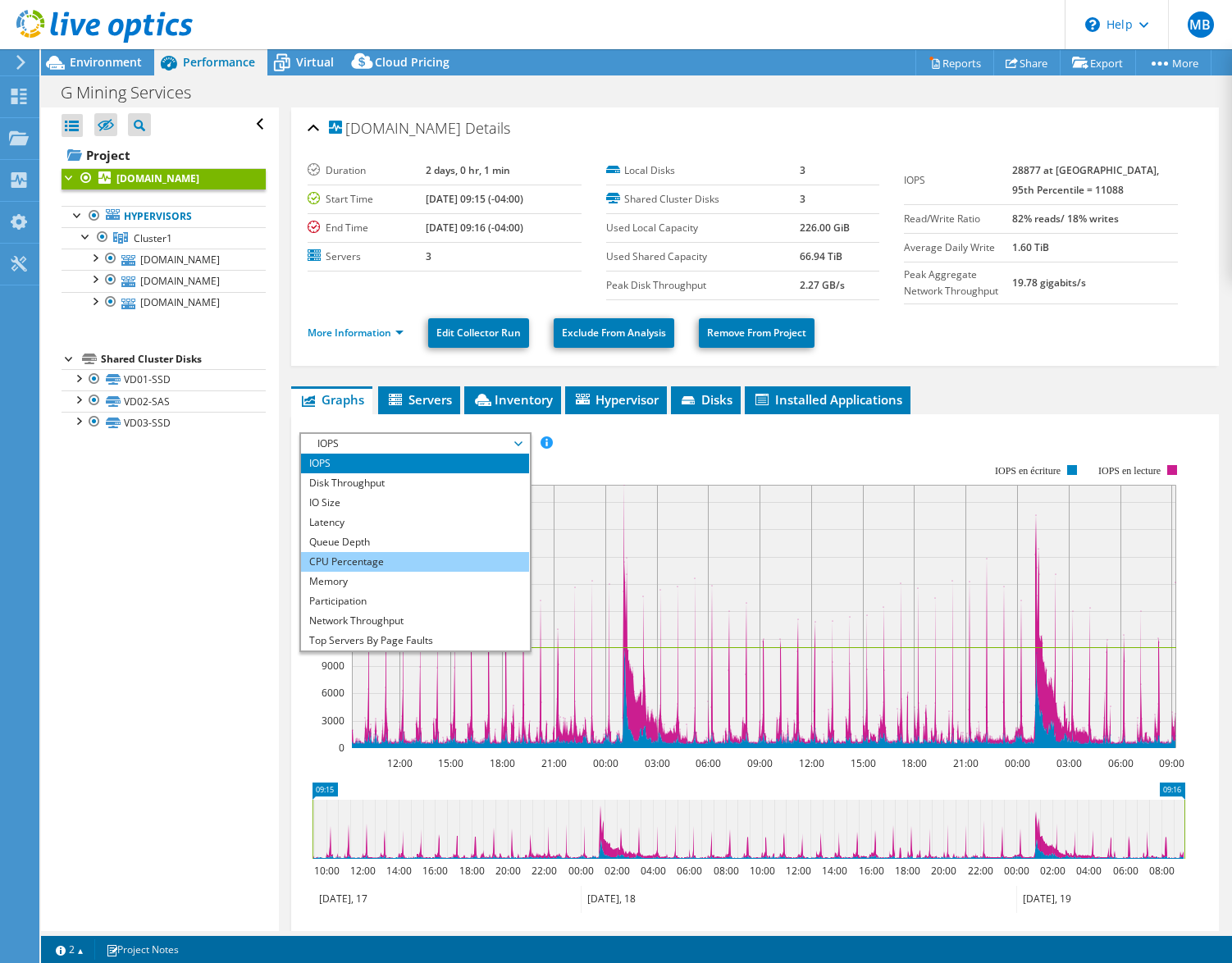
click at [370, 554] on li "CPU Percentage" at bounding box center [415, 561] width 227 height 20
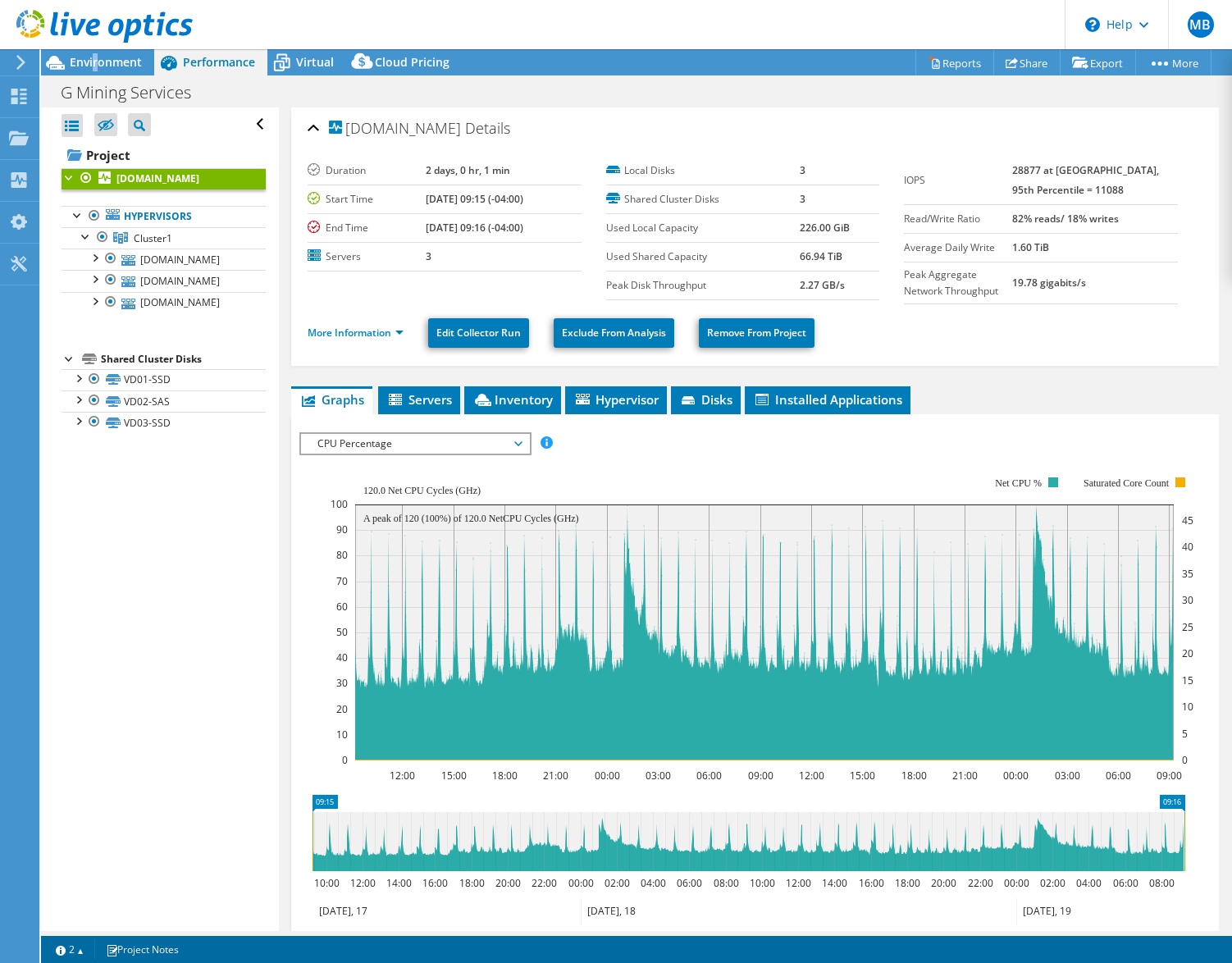
click at [94, 56] on span "Environment" at bounding box center [106, 61] width 73 height 16
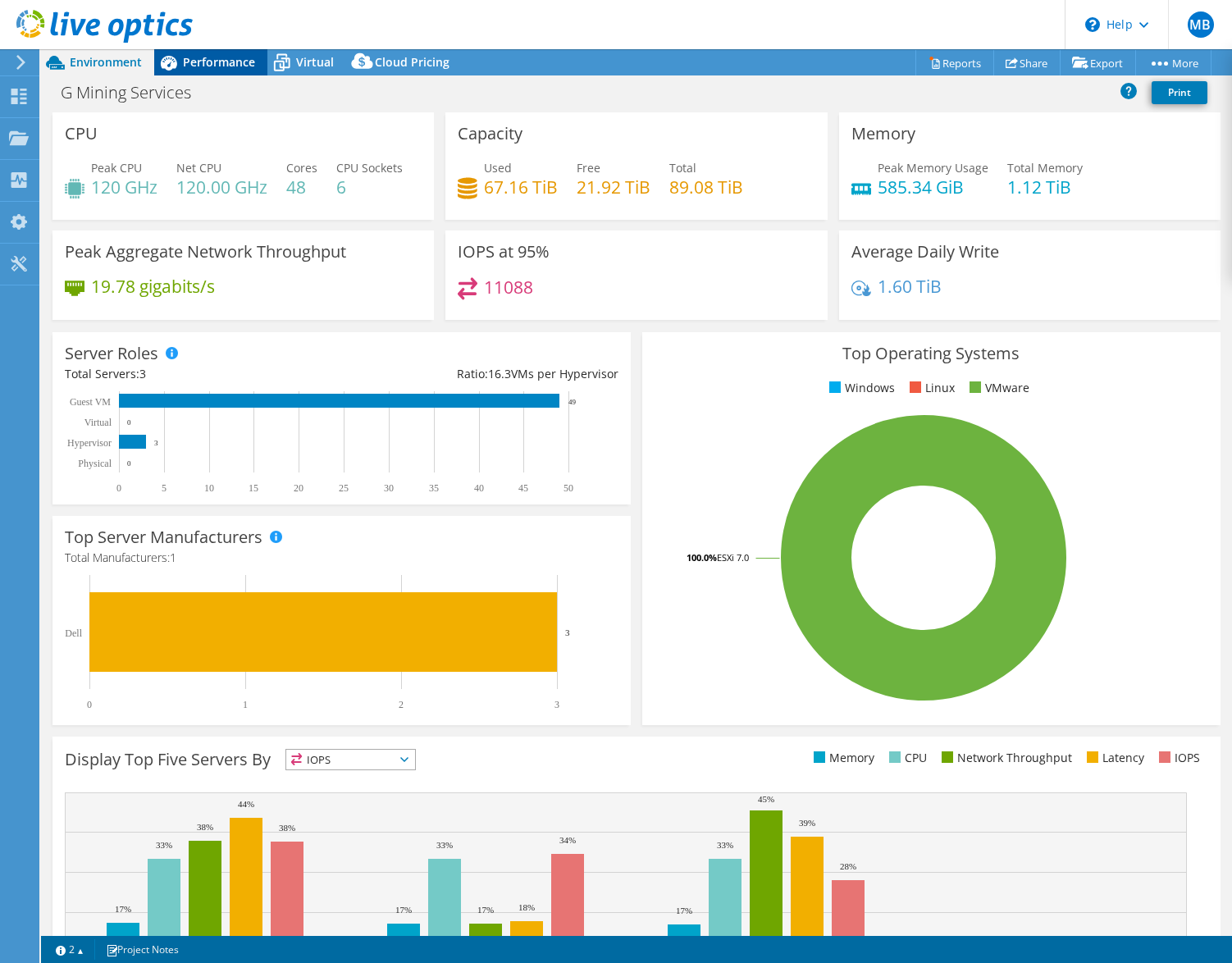
drag, startPoint x: 227, startPoint y: 56, endPoint x: 219, endPoint y: 55, distance: 8.1
click at [229, 53] on div "Performance" at bounding box center [211, 62] width 113 height 26
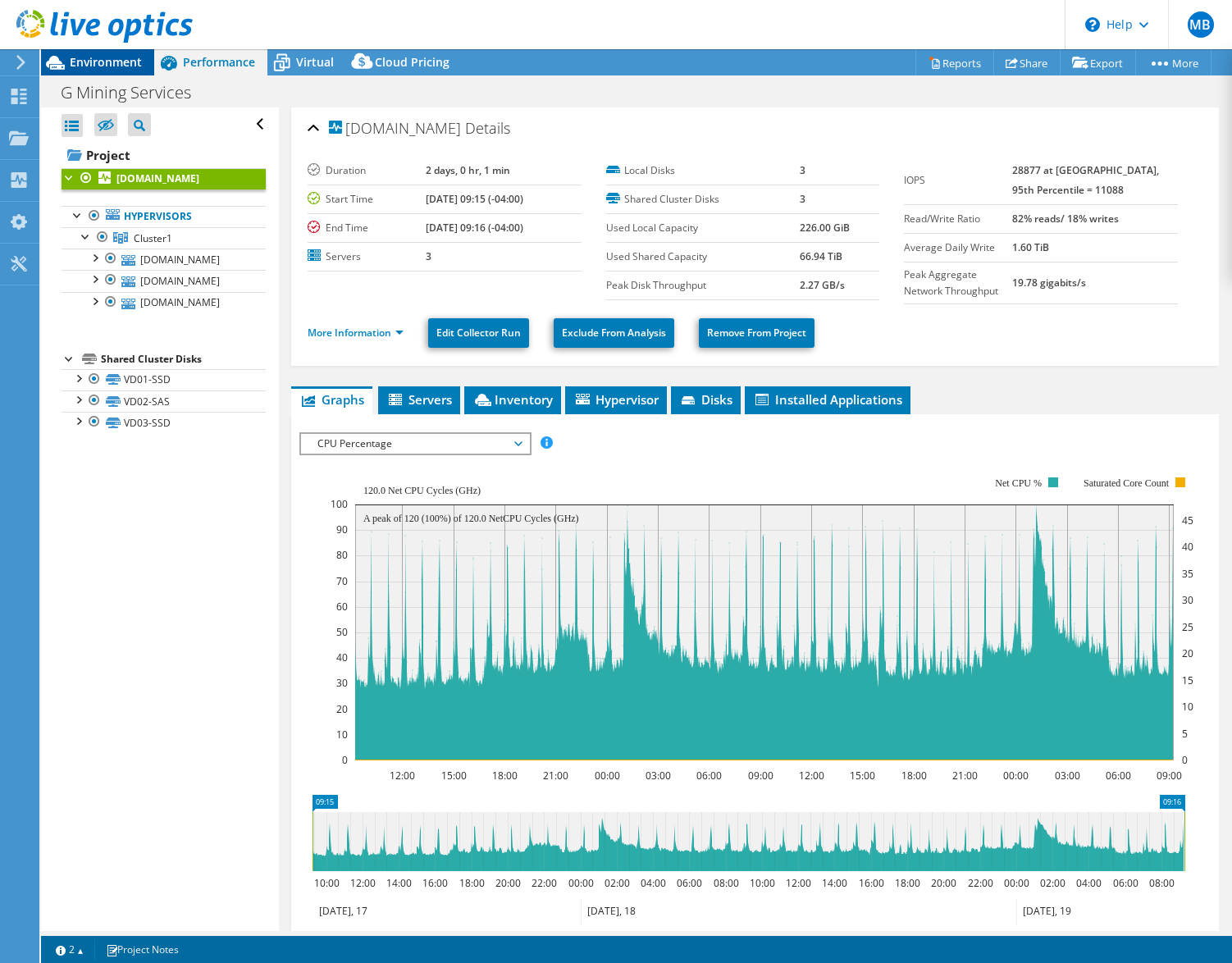
click at [100, 58] on span "Environment" at bounding box center [106, 61] width 73 height 16
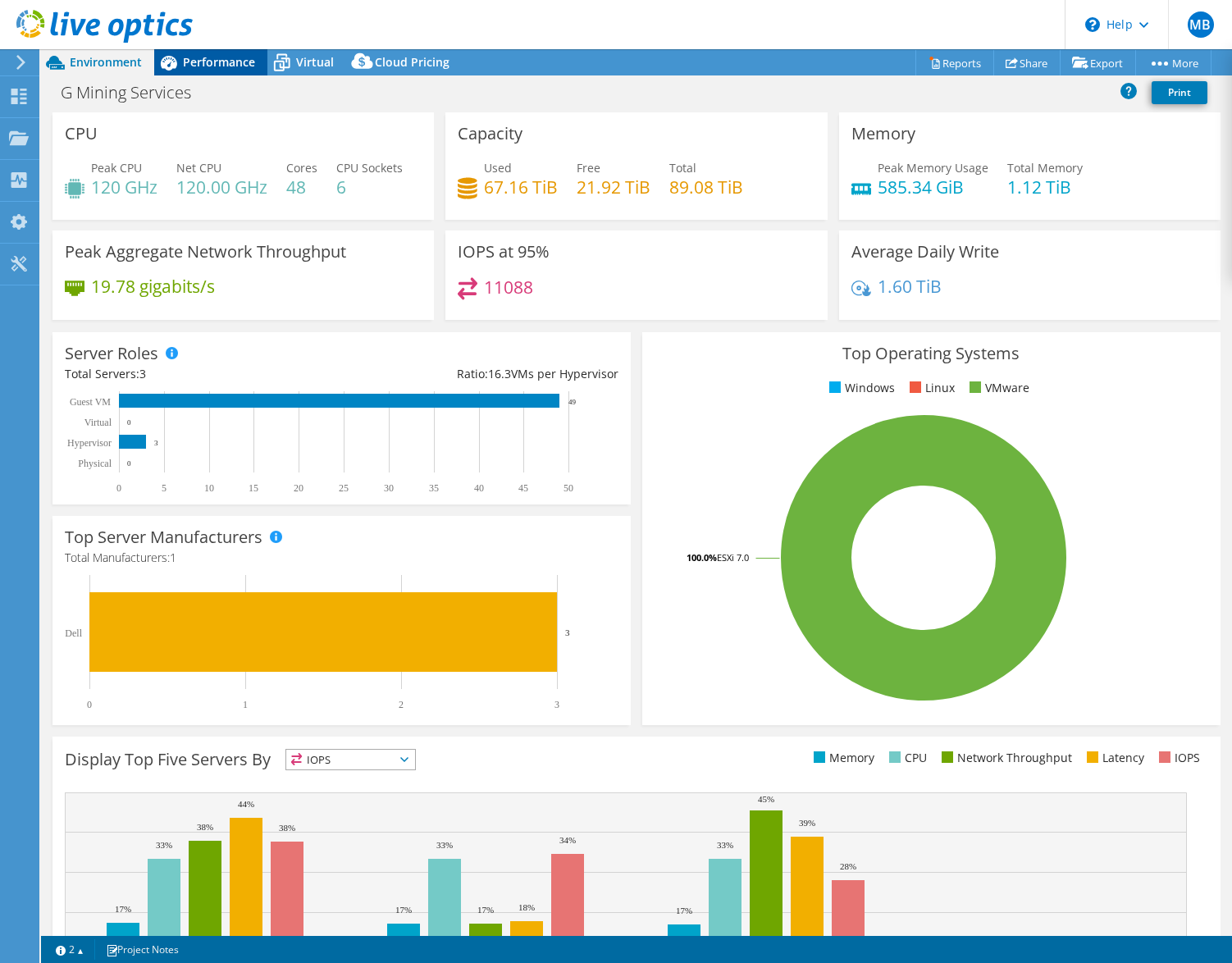
click at [215, 61] on span "Performance" at bounding box center [219, 61] width 73 height 16
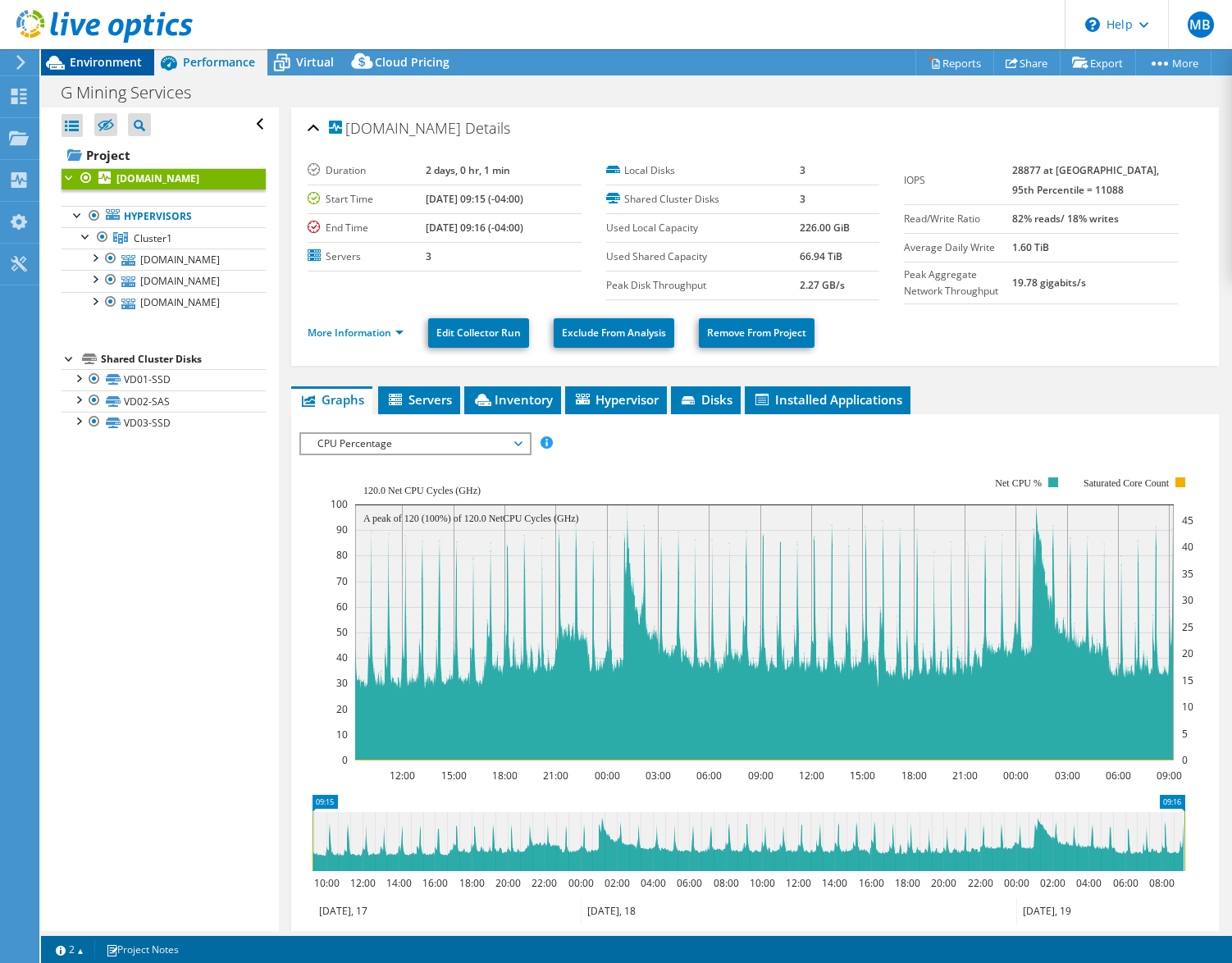
click at [95, 59] on span "Environment" at bounding box center [106, 61] width 73 height 16
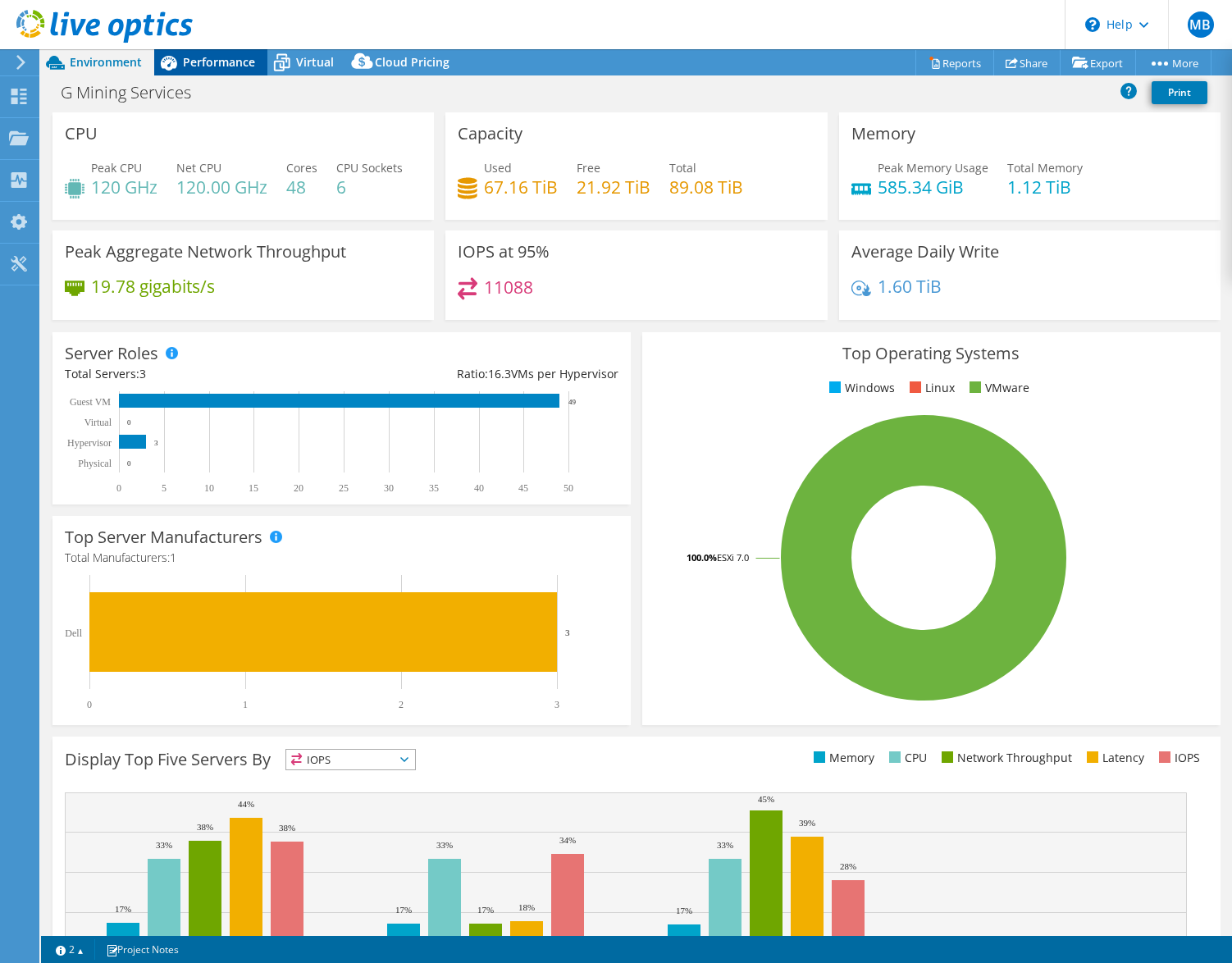
click at [206, 61] on span "Performance" at bounding box center [219, 61] width 73 height 16
